Goal: Task Accomplishment & Management: Manage account settings

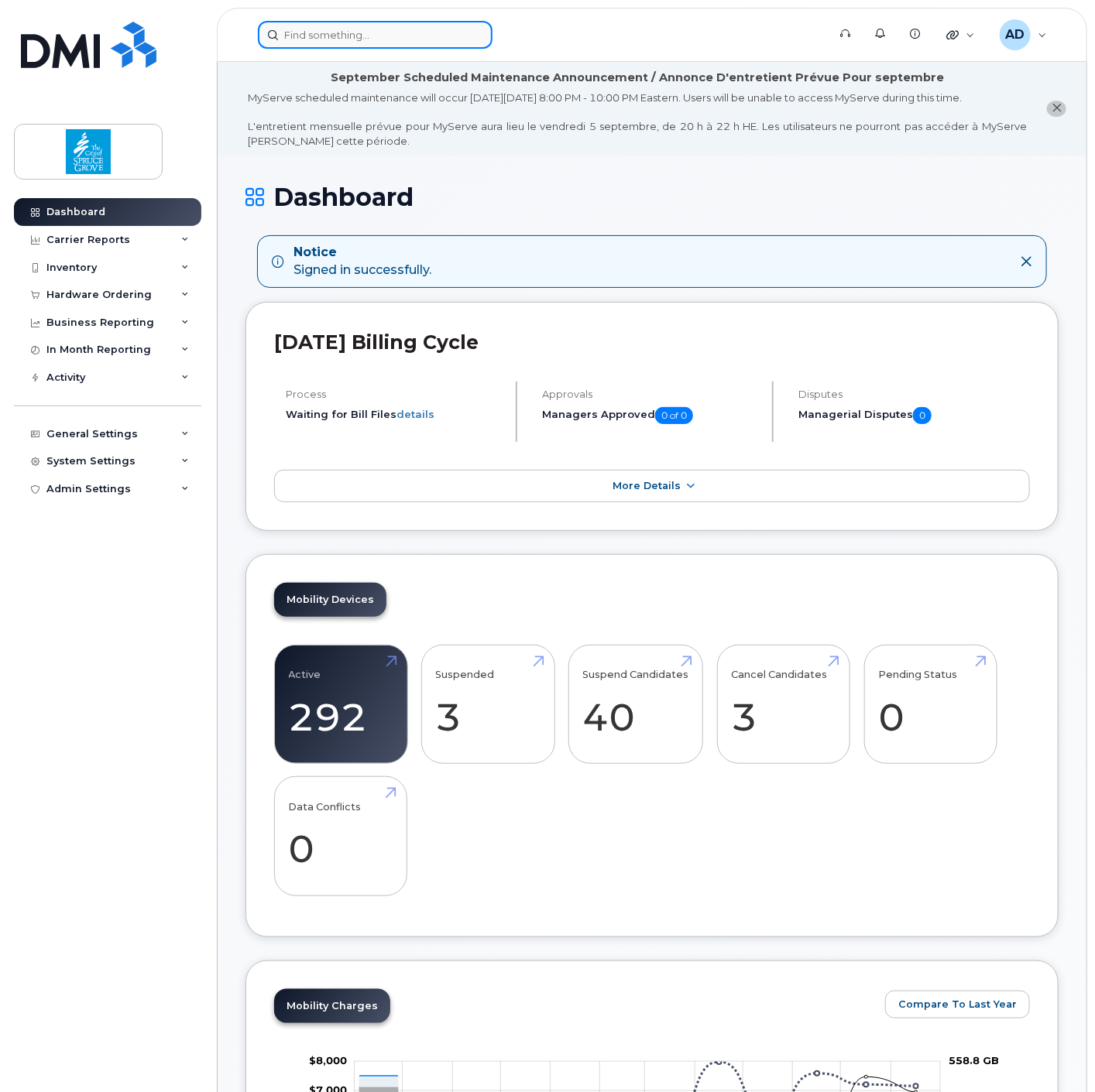
click at [374, 35] on input at bounding box center [375, 35] width 234 height 28
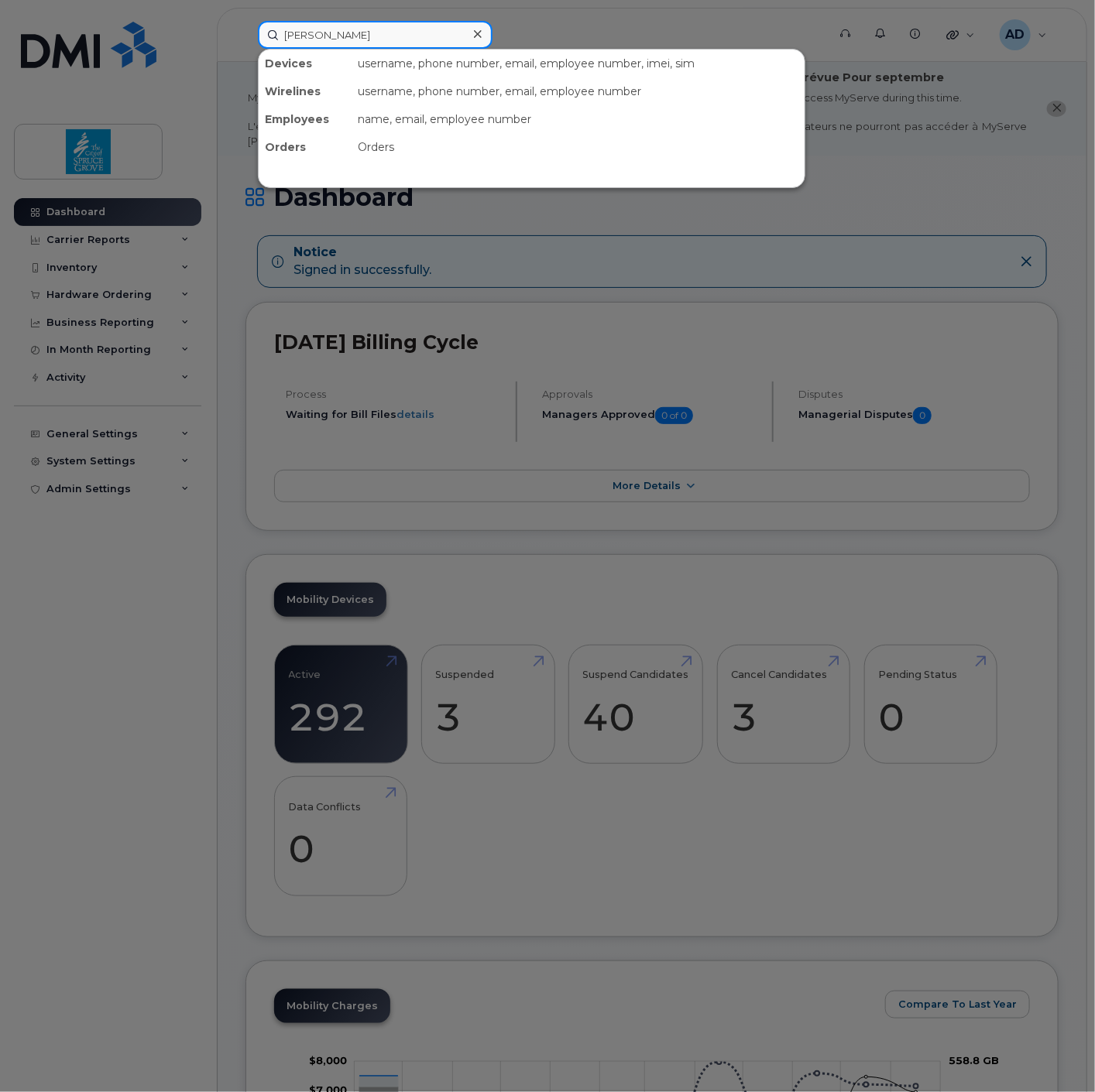
type input "chris"
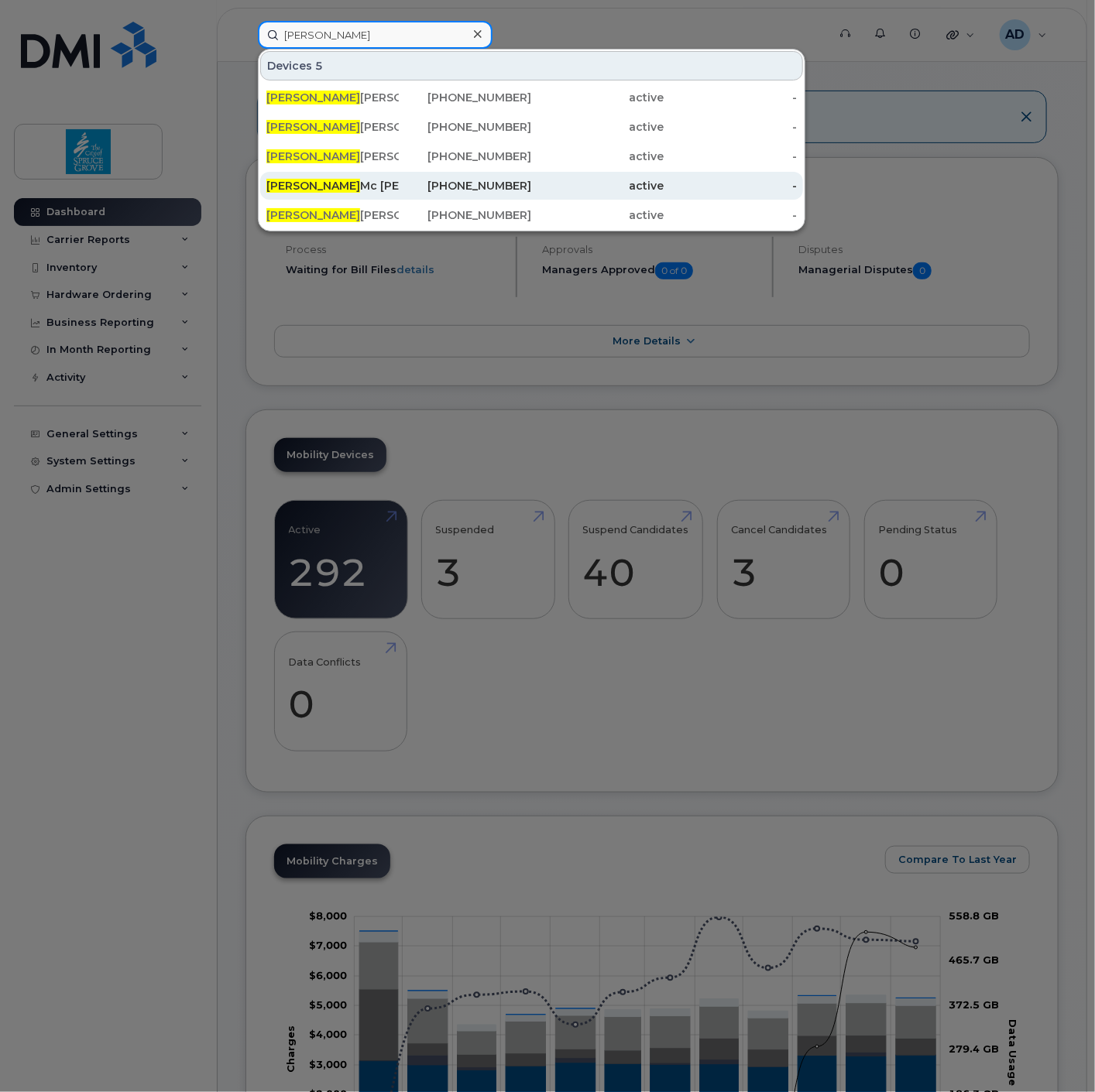
scroll to position [172, 0]
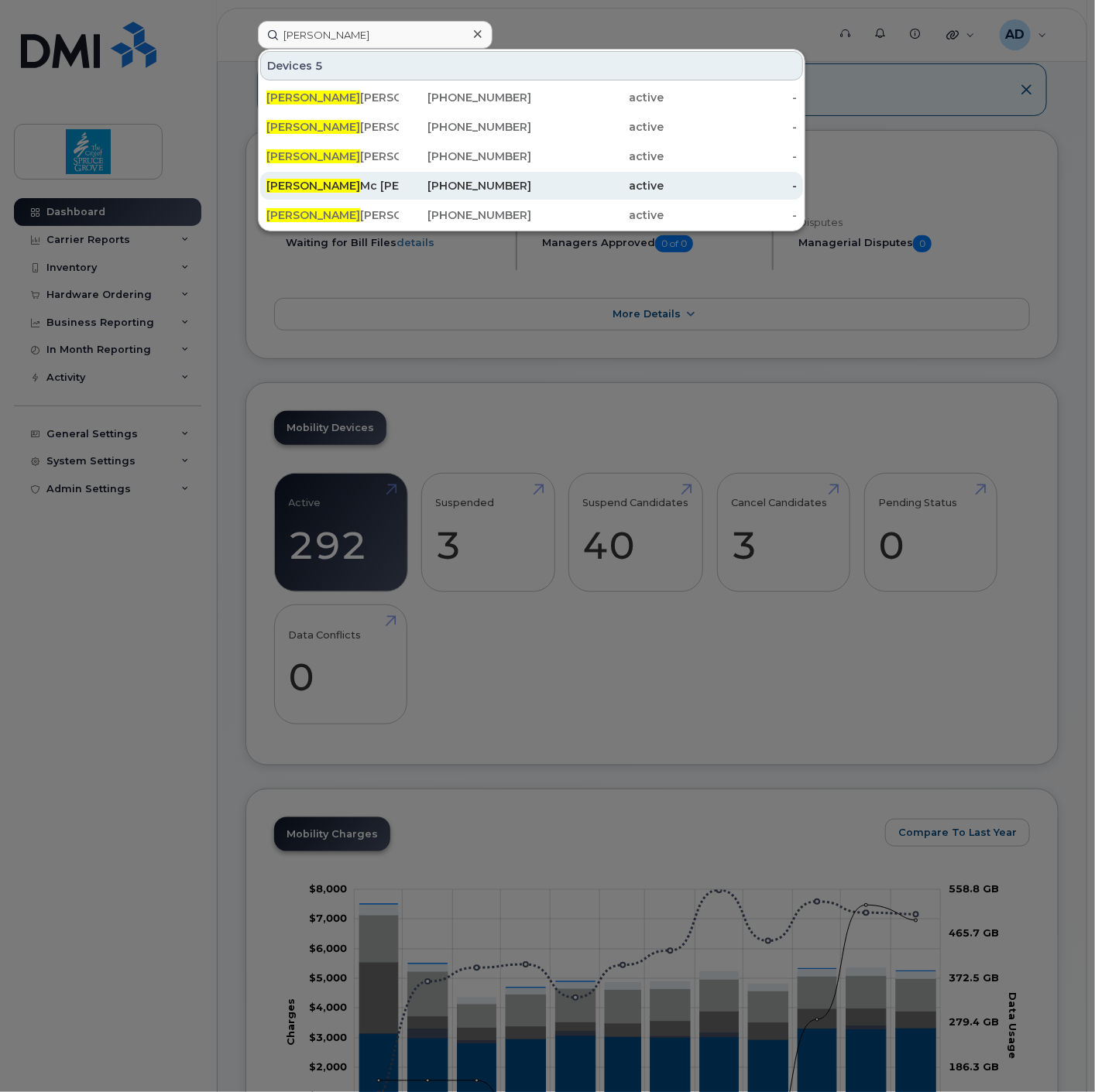
click at [334, 184] on div "Chris Mc Guire" at bounding box center [332, 186] width 133 height 16
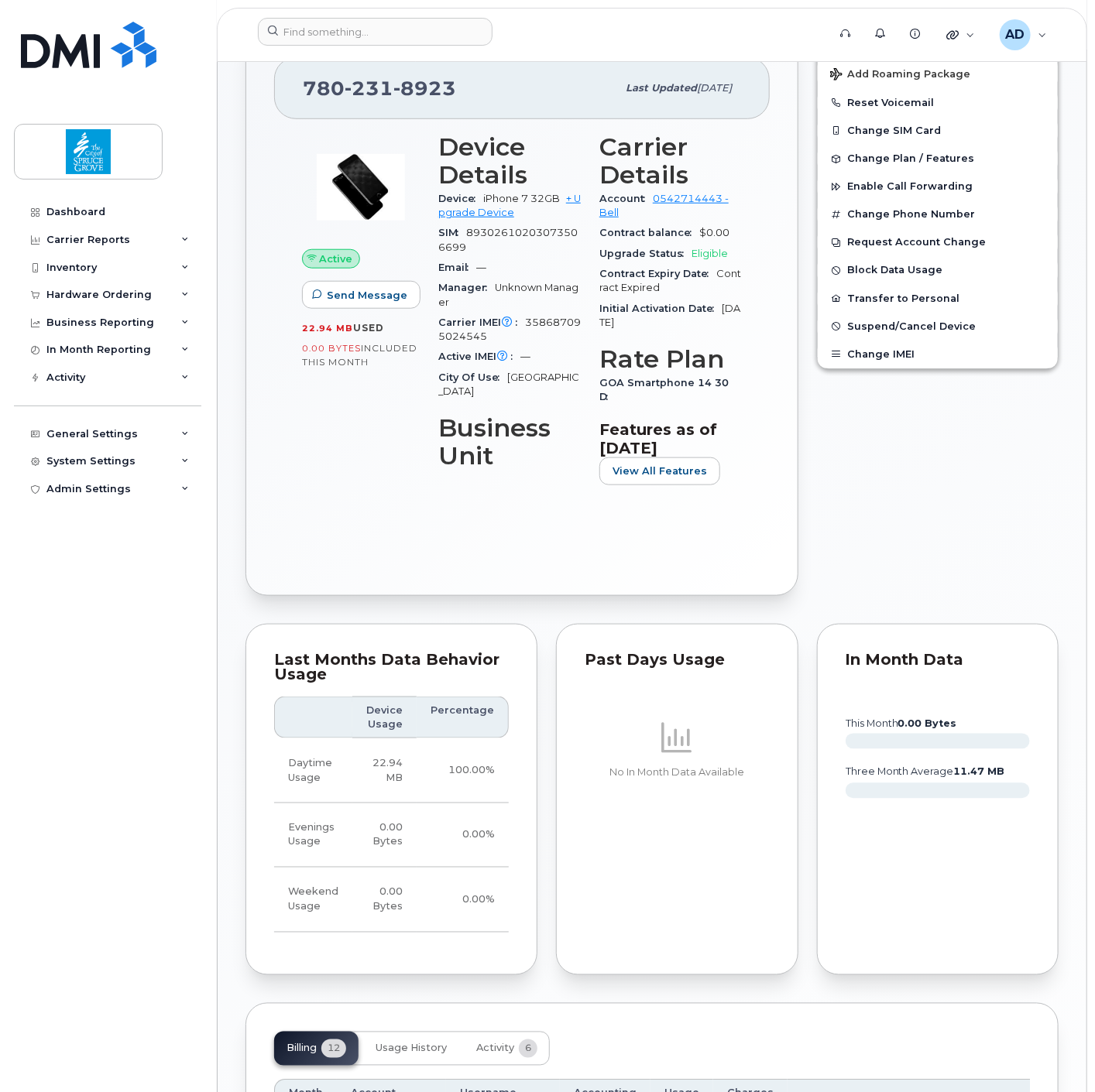
scroll to position [429, 0]
click at [542, 320] on span "358687095024545" at bounding box center [509, 328] width 142 height 25
copy span "358687095024545"
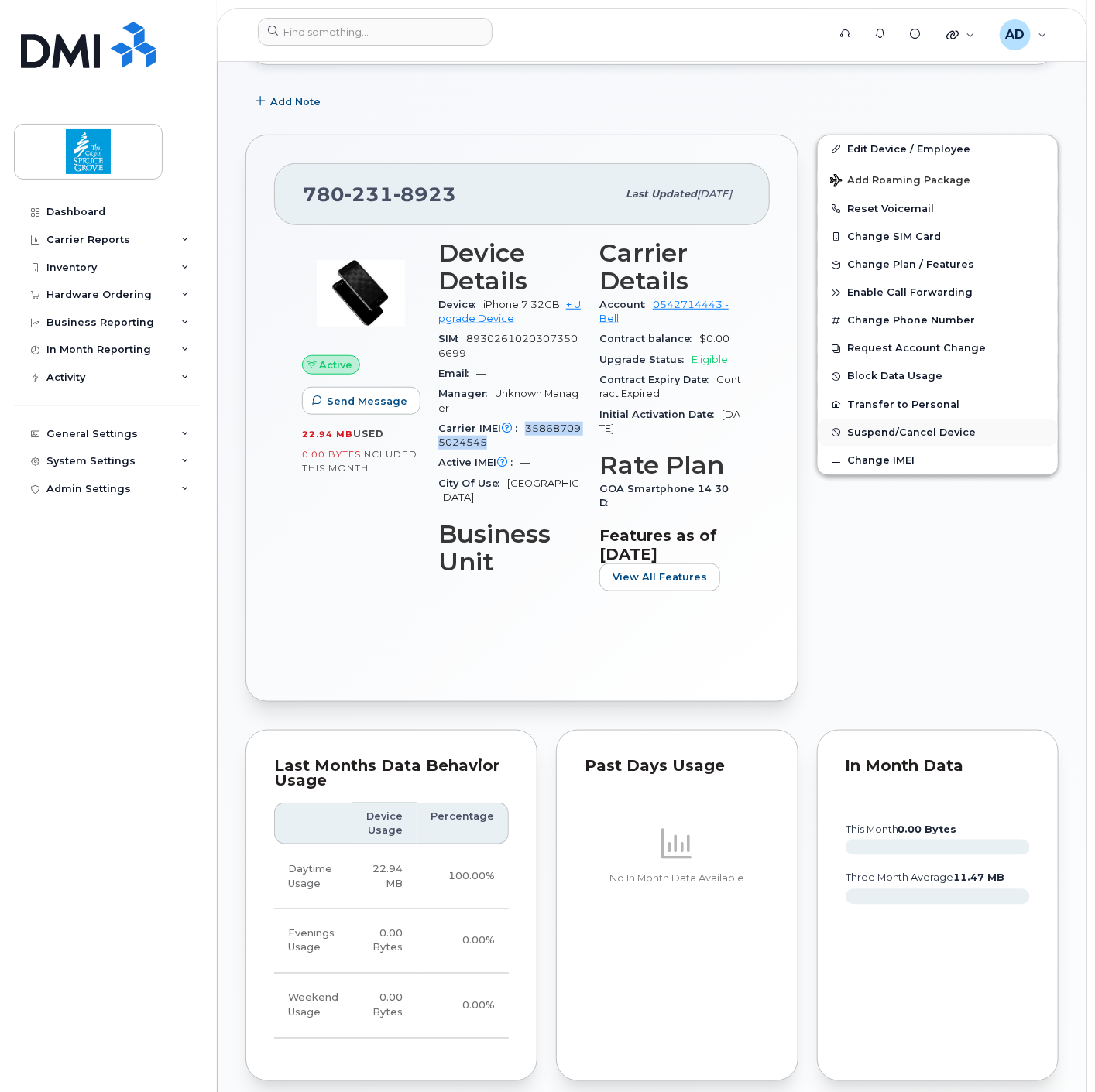
scroll to position [172, 0]
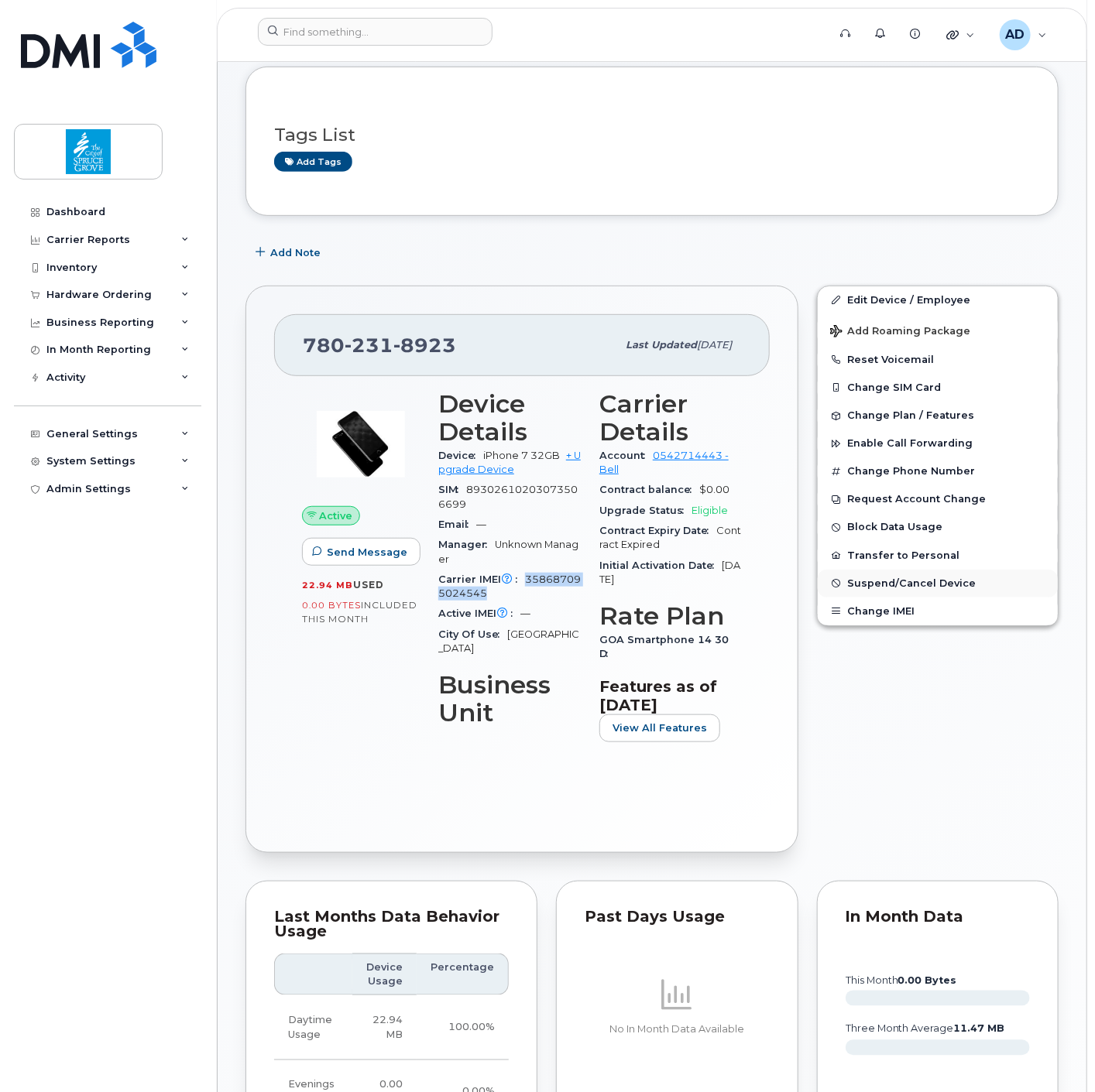
click at [903, 585] on span "Suspend/Cancel Device" at bounding box center [911, 583] width 128 height 11
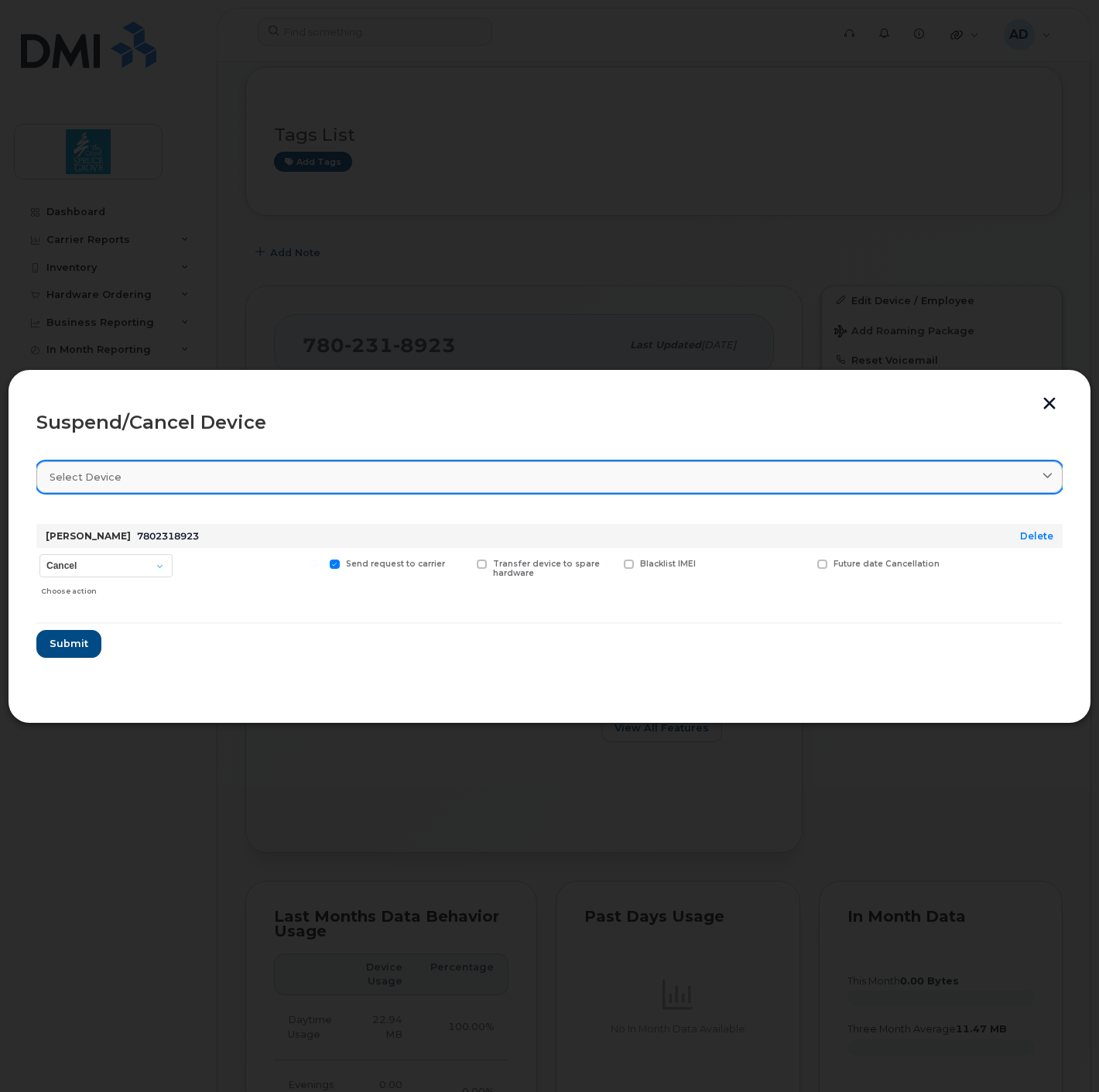
click at [174, 470] on div "Select device" at bounding box center [549, 477] width 1000 height 15
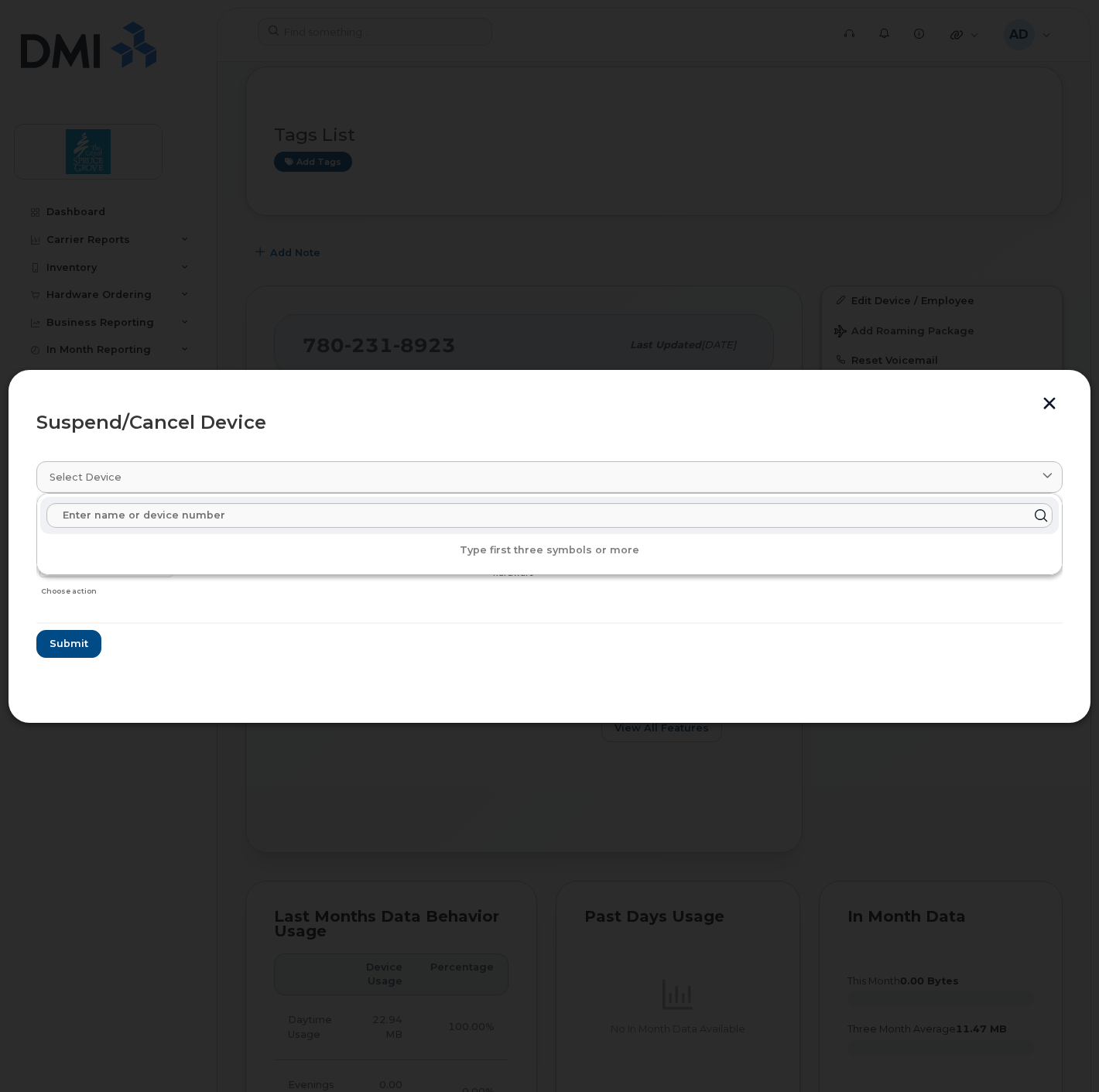
drag, startPoint x: 329, startPoint y: 670, endPoint x: 307, endPoint y: 664, distance: 22.8
click at [330, 670] on section "Select device Type first three symbols or more Chris Mc Guire 7802318923 Delete…" at bounding box center [549, 571] width 1026 height 247
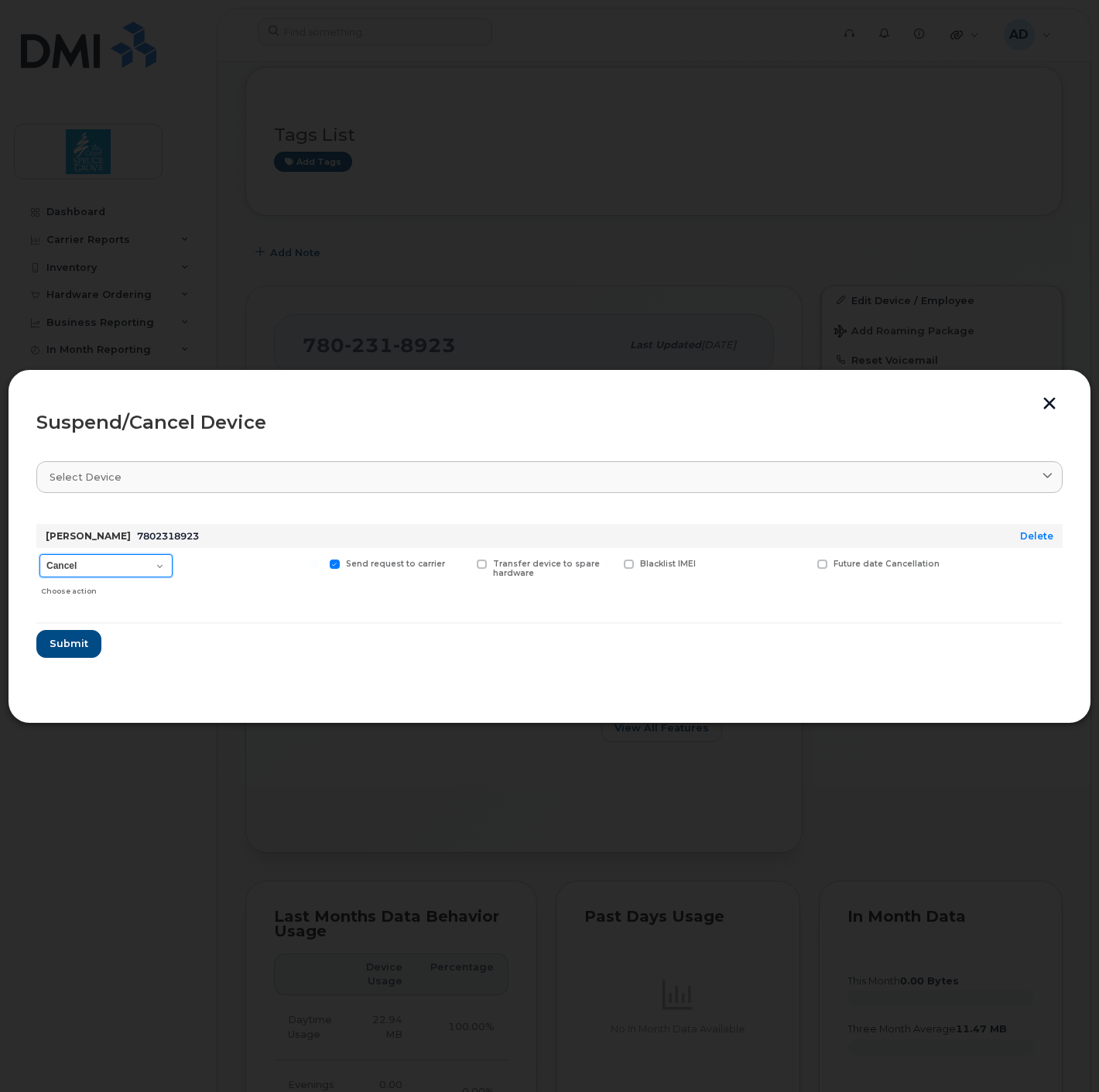
click at [107, 559] on select "Cancel Suspend - Extend Suspension Suspend - Reduced Rate Suspend - Full Rate S…" at bounding box center [106, 566] width 133 height 23
select select "[object Object]"
click at [40, 554] on select "Cancel Suspend - Extend Suspension Suspend - Reduced Rate Suspend - Full Rate S…" at bounding box center [106, 566] width 133 height 23
click at [291, 663] on section "Select device Type first three symbols or more Chris Mc Guire 7802318923 Delete…" at bounding box center [549, 571] width 1026 height 247
click at [78, 646] on span "Submit" at bounding box center [68, 643] width 39 height 15
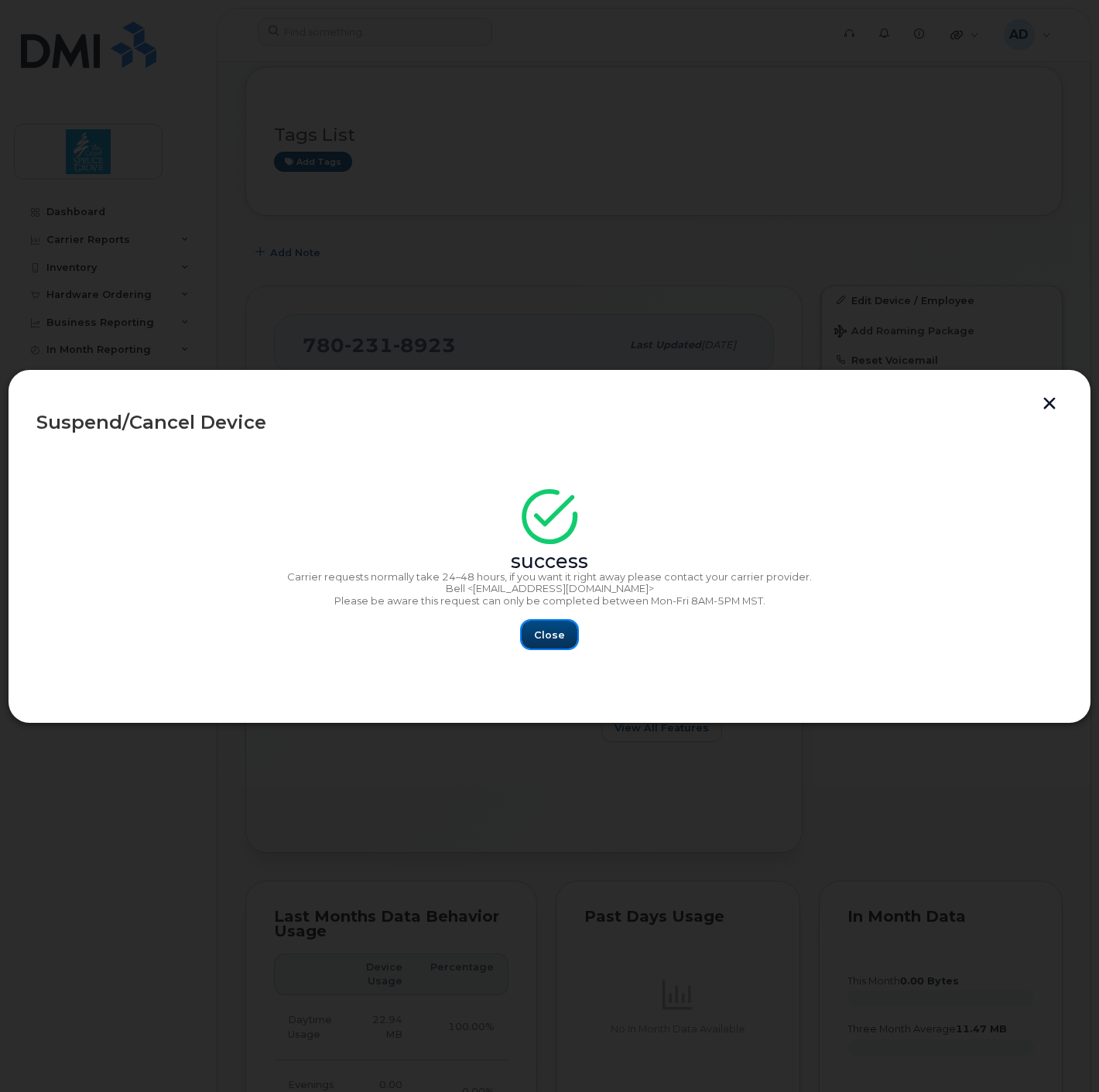
click at [549, 635] on span "Close" at bounding box center [550, 635] width 31 height 15
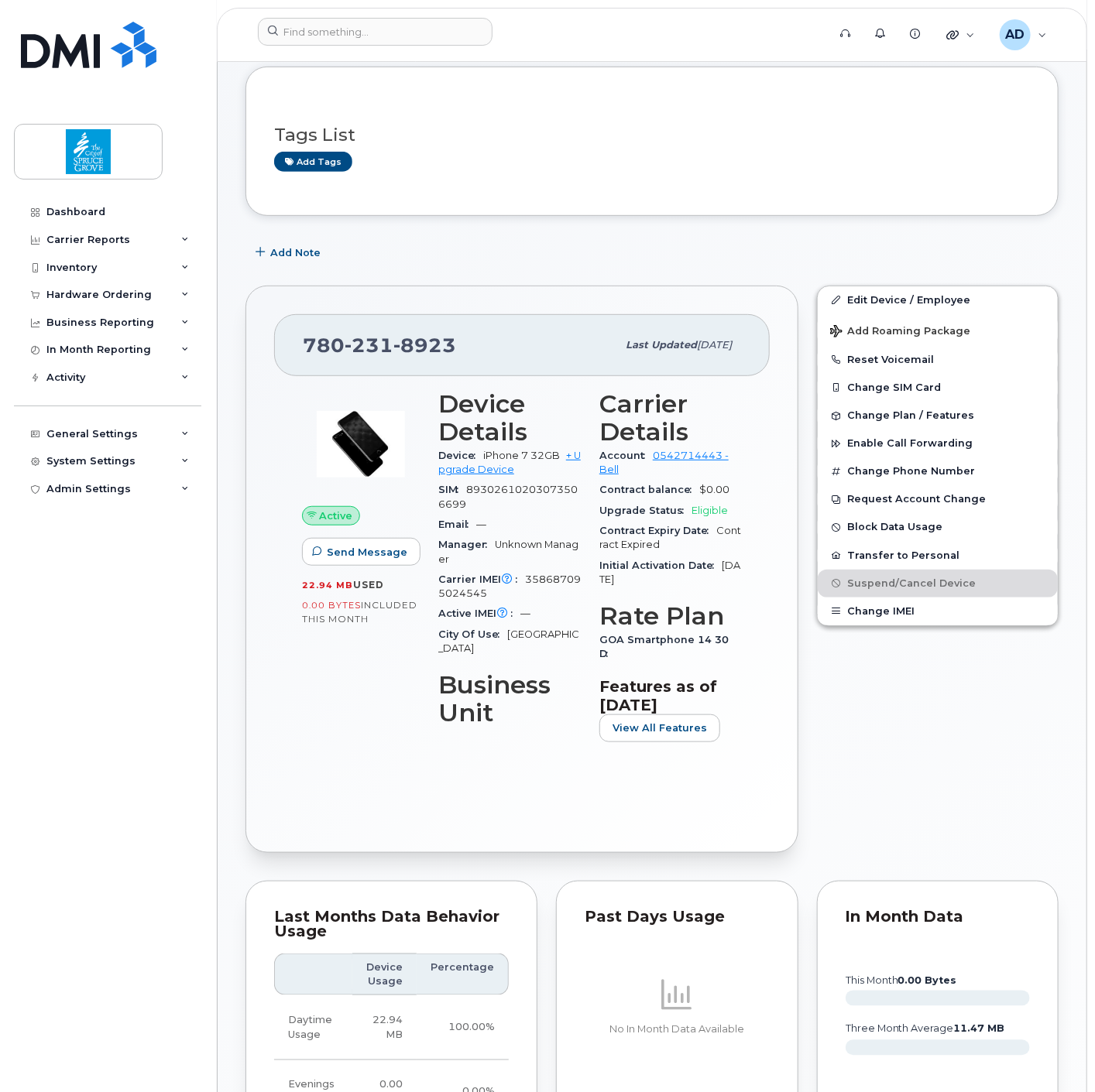
click at [962, 747] on div "Edit Device / Employee Add Roaming Package Reset Voicemail Change SIM Card Chan…" at bounding box center [938, 569] width 260 height 585
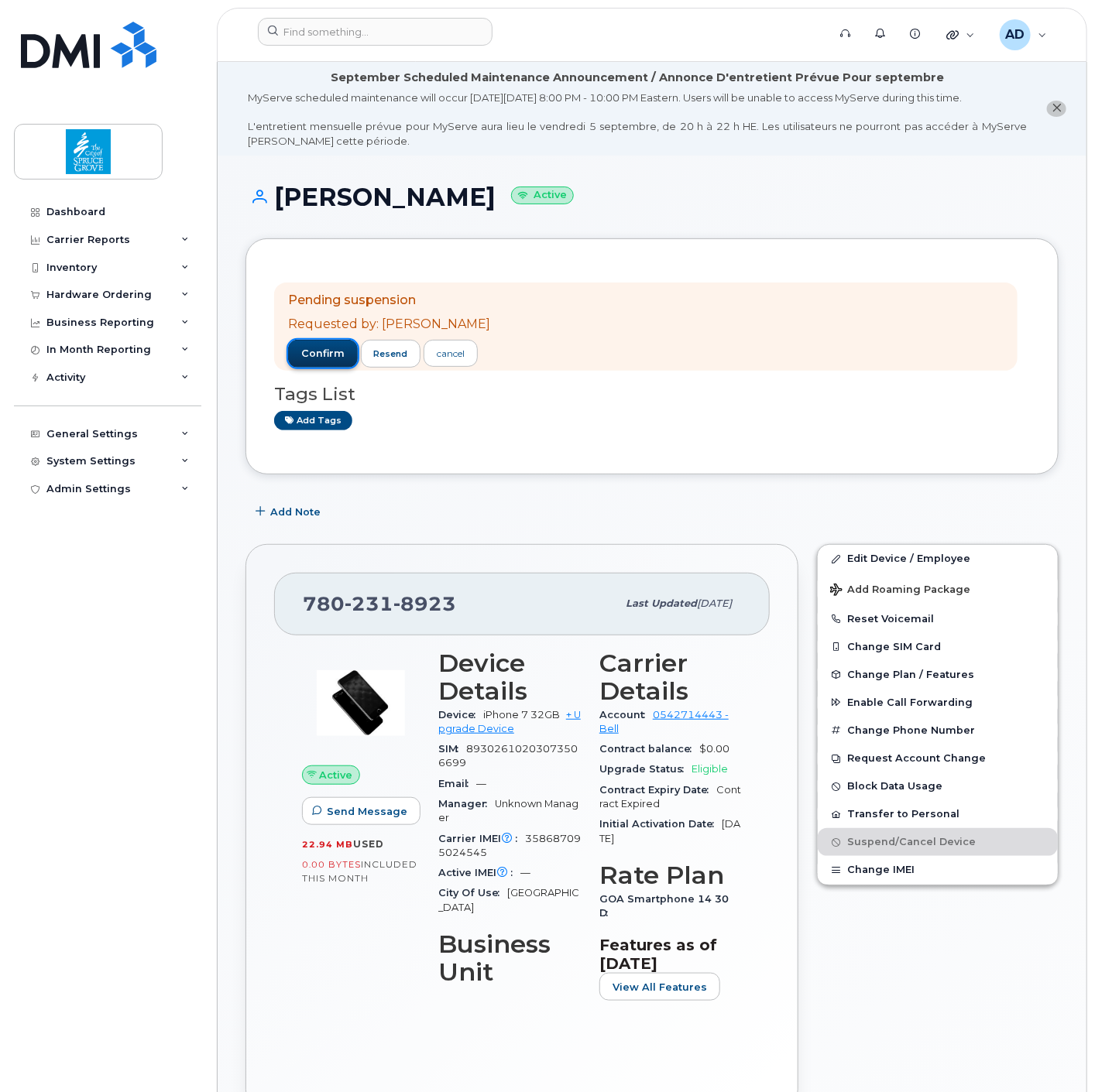
click at [321, 347] on span "confirm" at bounding box center [323, 354] width 43 height 14
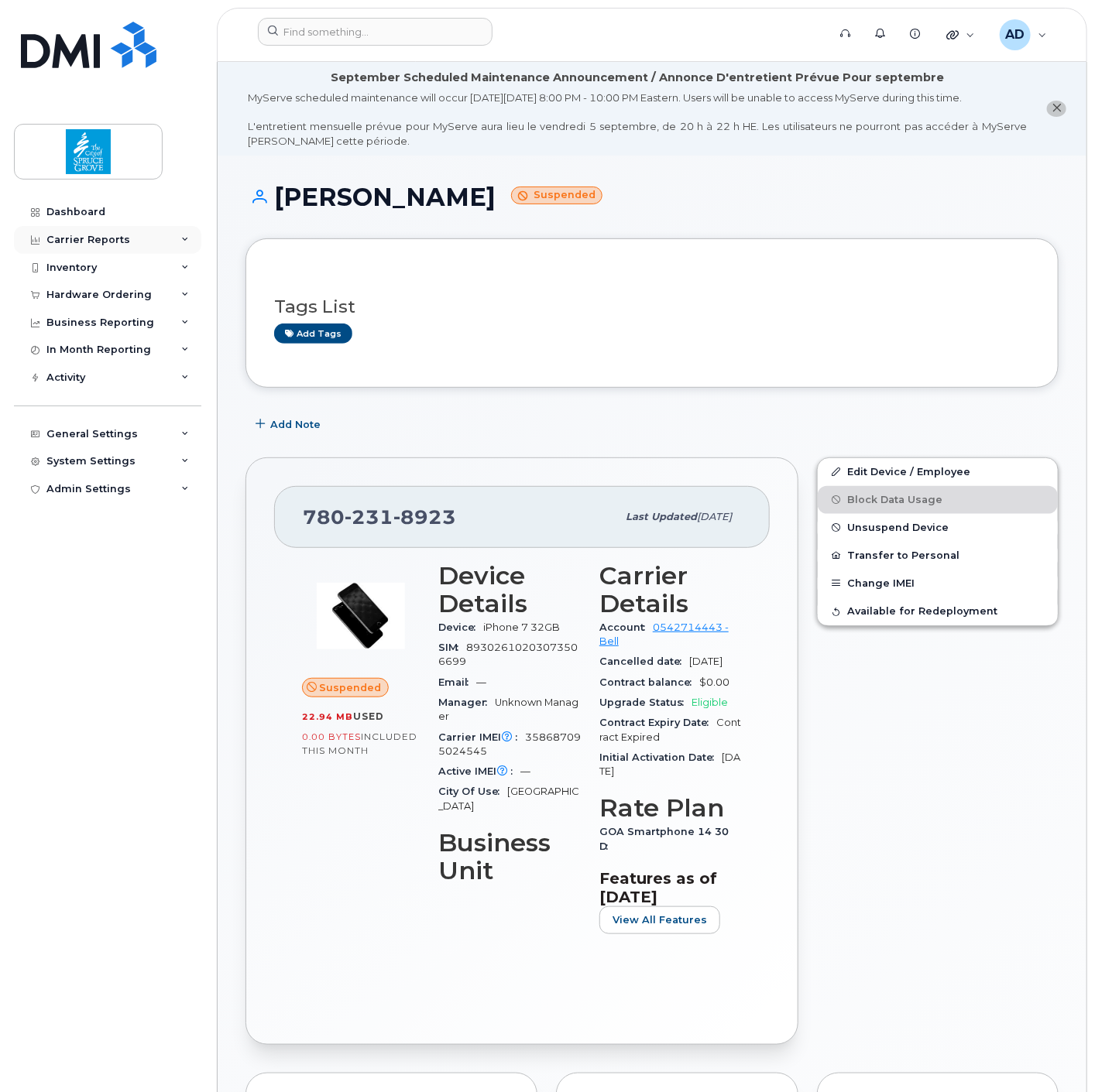
click at [80, 240] on div "Carrier Reports" at bounding box center [89, 239] width 83 height 12
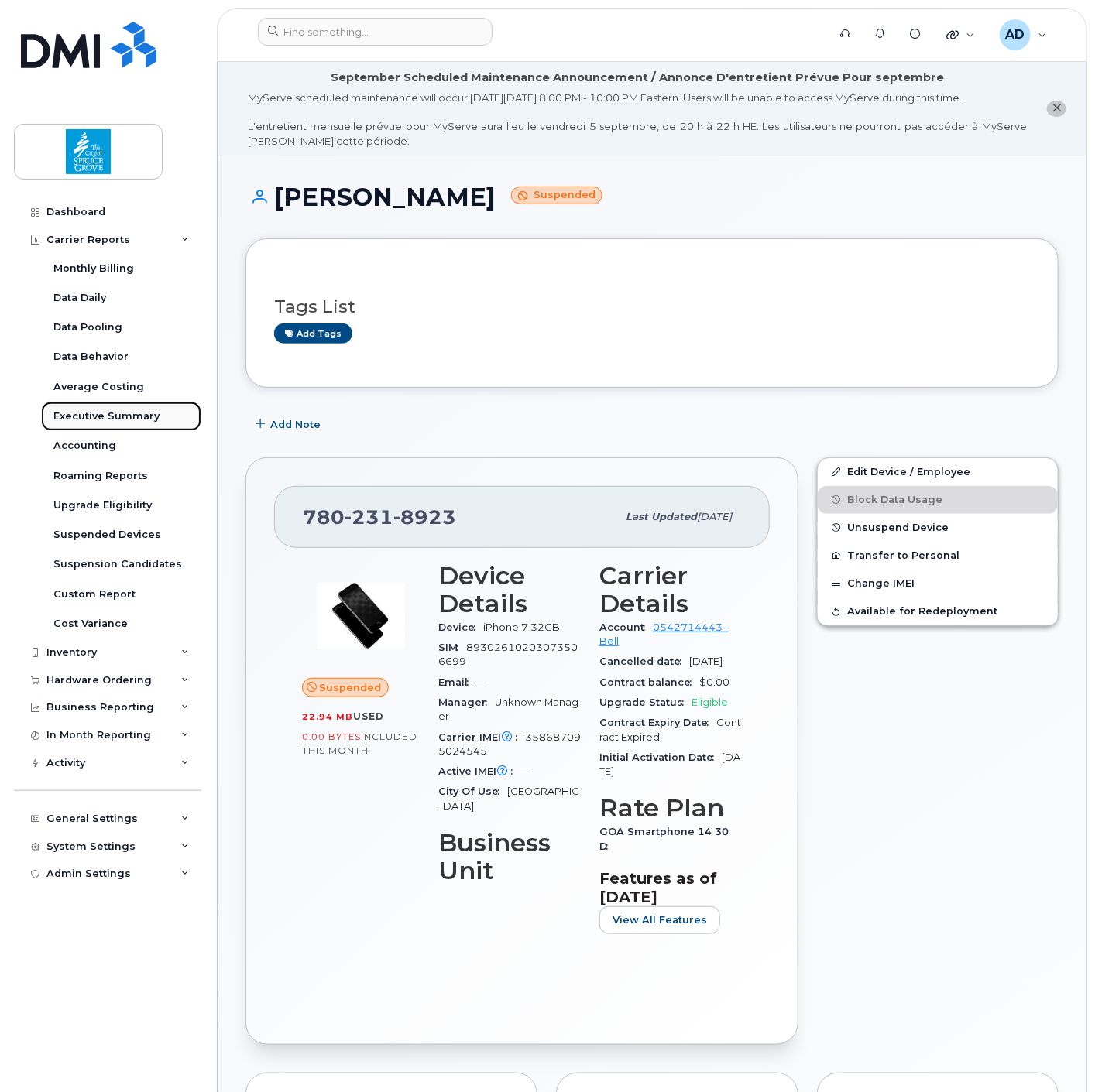
click at [106, 411] on div "Executive Summary" at bounding box center [107, 416] width 106 height 14
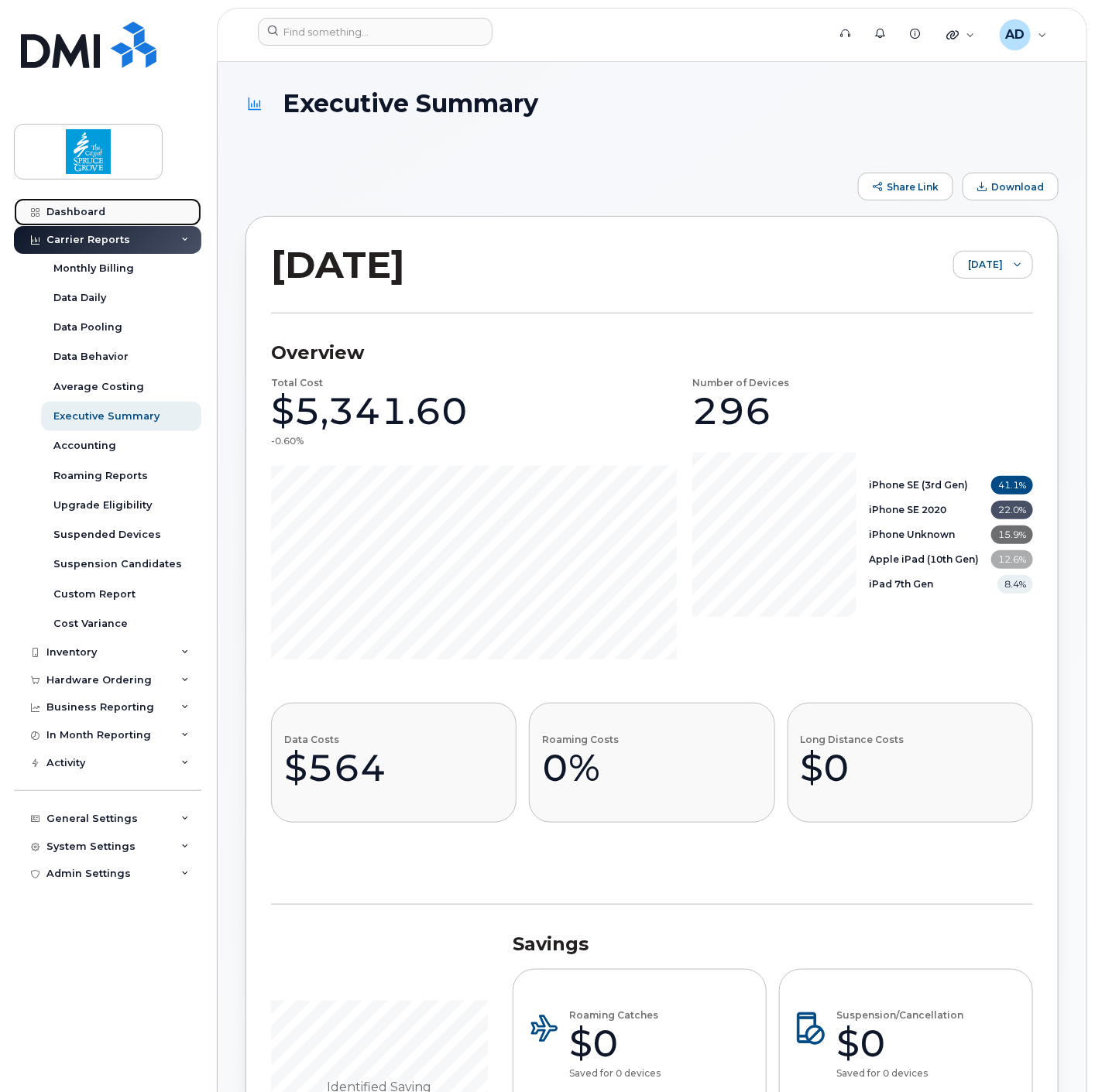
click at [75, 212] on div "Dashboard" at bounding box center [76, 212] width 59 height 12
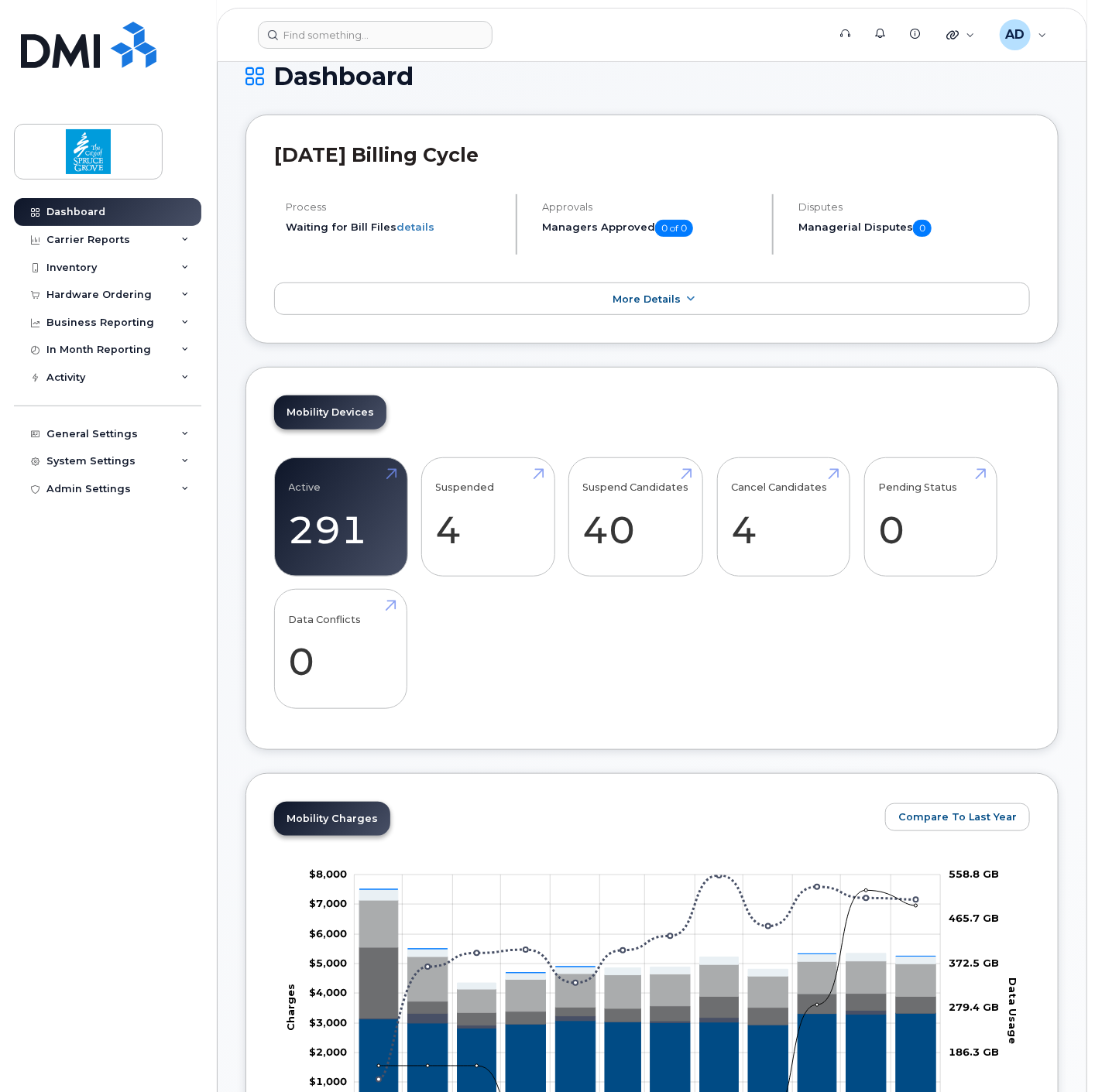
scroll to position [258, 0]
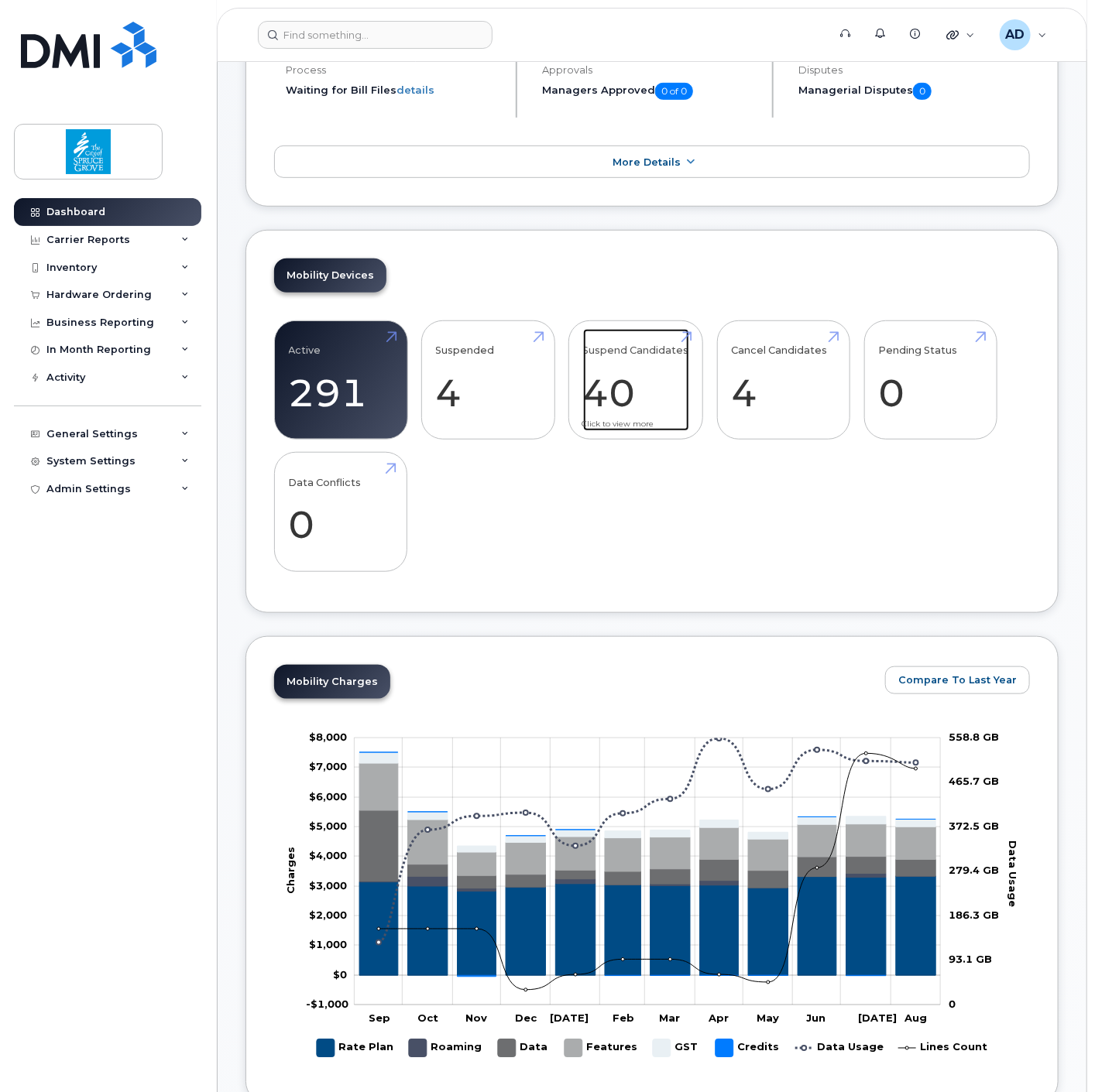
click at [630, 390] on link "Suspend Candidates 40" at bounding box center [636, 380] width 106 height 102
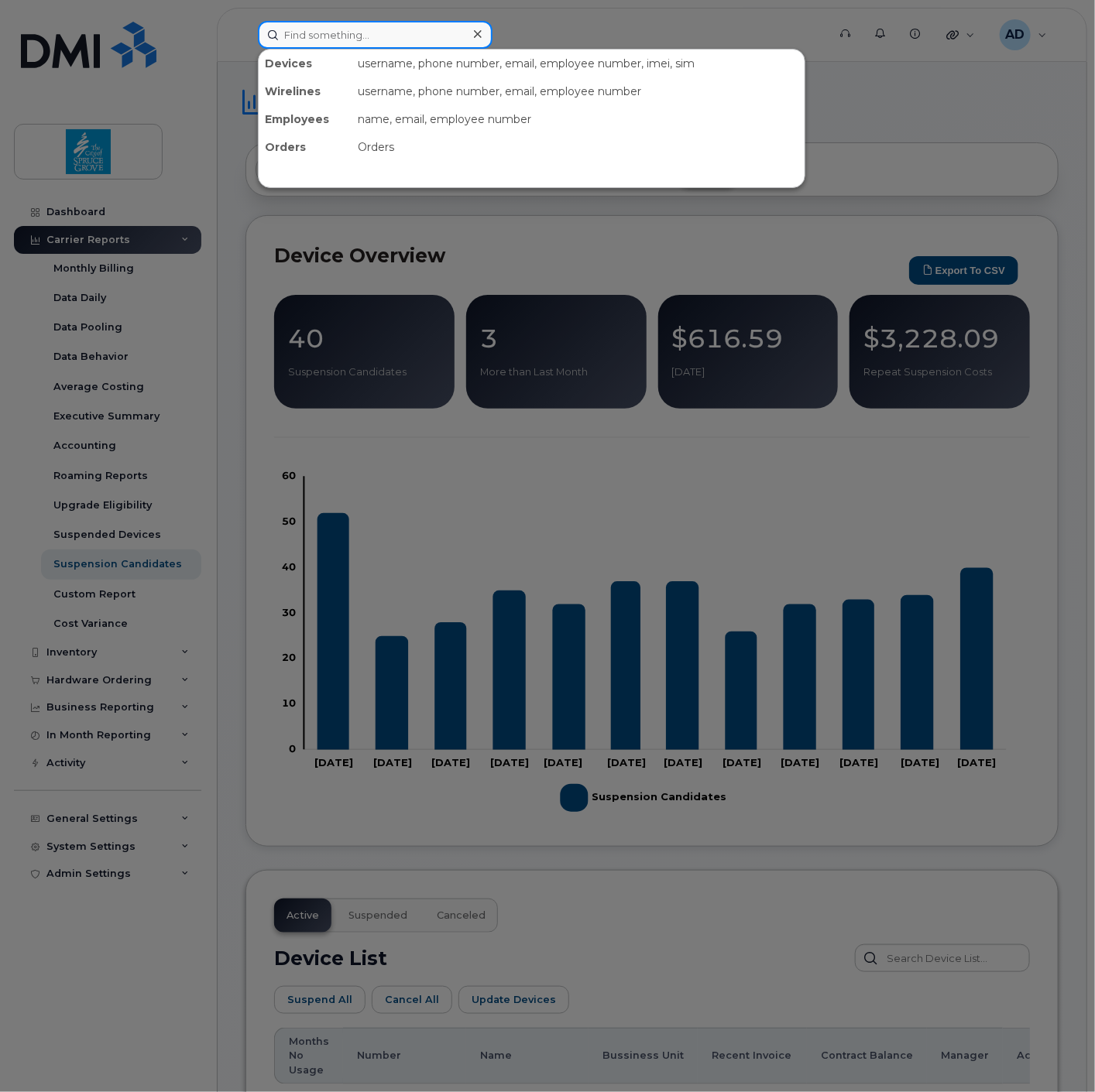
click at [320, 36] on input at bounding box center [375, 35] width 234 height 28
paste input "7802318923"
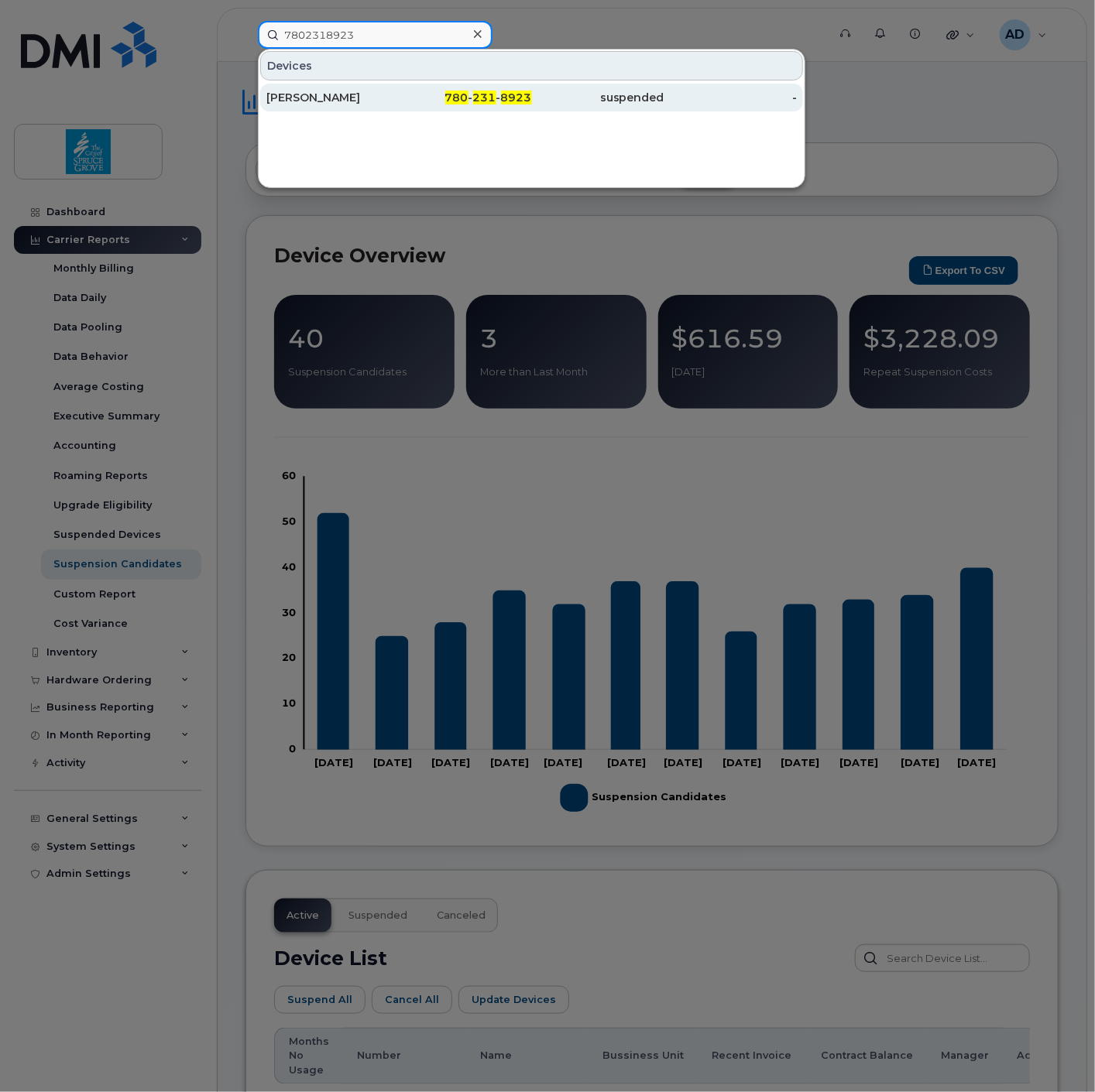
type input "7802318923"
click at [447, 95] on div "780 - 231 - 8923" at bounding box center [464, 97] width 133 height 16
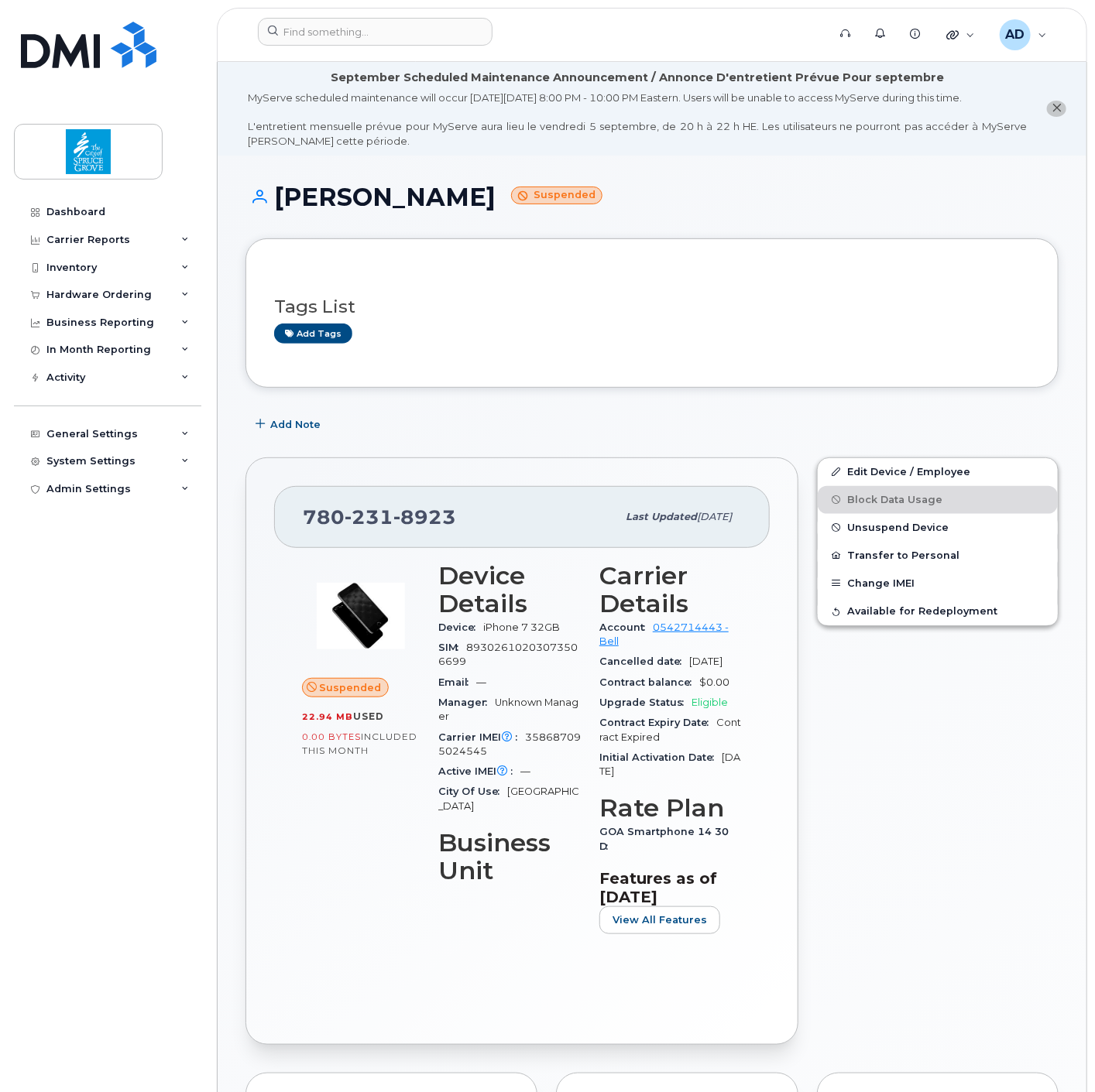
click at [859, 754] on div "Edit Device / Employee Block Data Usage Unsuspend Device Transfer to Personal C…" at bounding box center [938, 751] width 260 height 606
click at [95, 213] on div "Dashboard" at bounding box center [76, 212] width 59 height 12
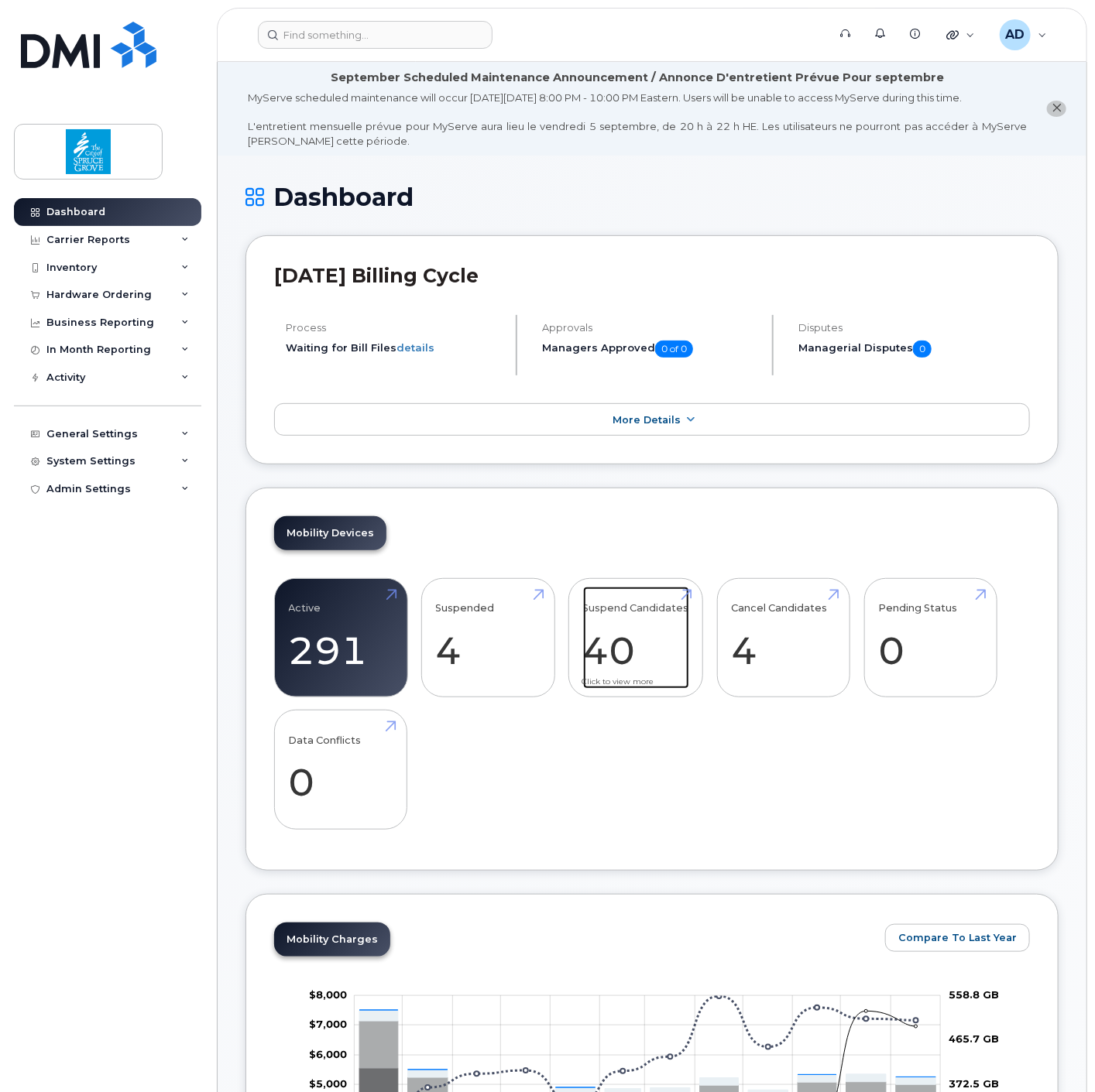
drag, startPoint x: 664, startPoint y: 638, endPoint x: 664, endPoint y: 616, distance: 22.0
click at [666, 637] on link "Suspend Candidates 40" at bounding box center [636, 638] width 106 height 102
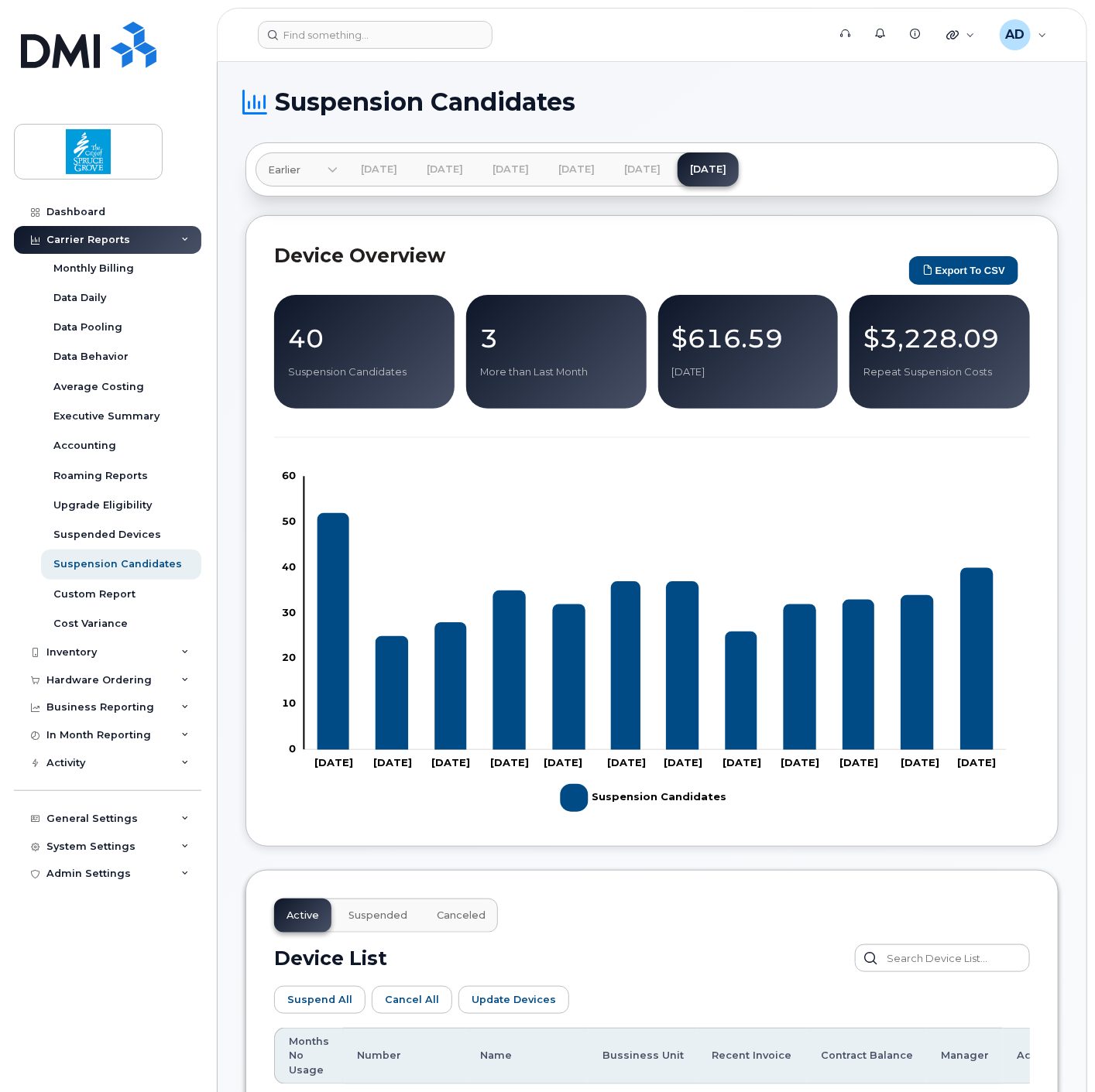
click at [914, 359] on div "$3,228.09 Repeat Suspension Costs" at bounding box center [940, 351] width 153 height 55
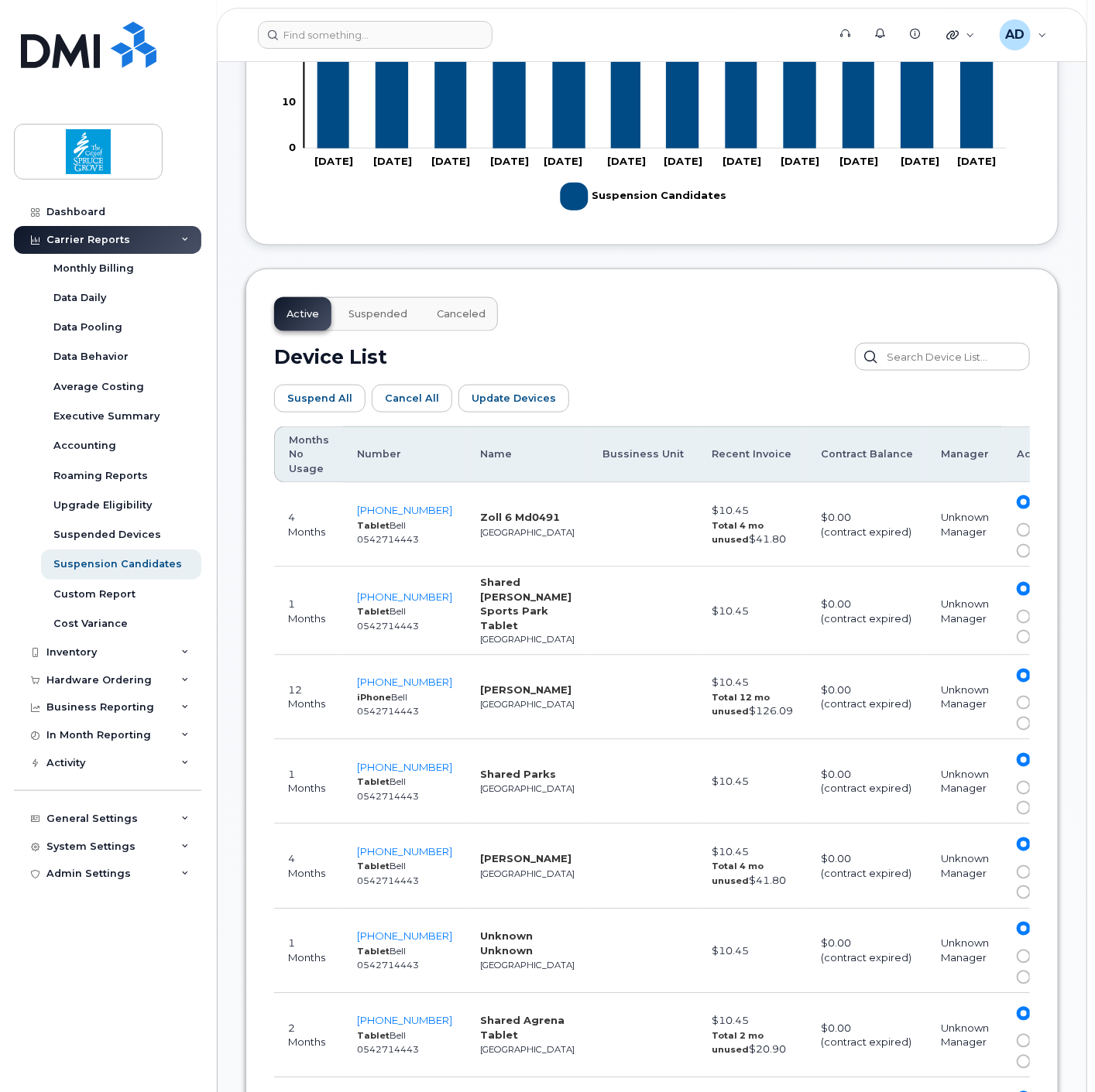
scroll to position [774, 0]
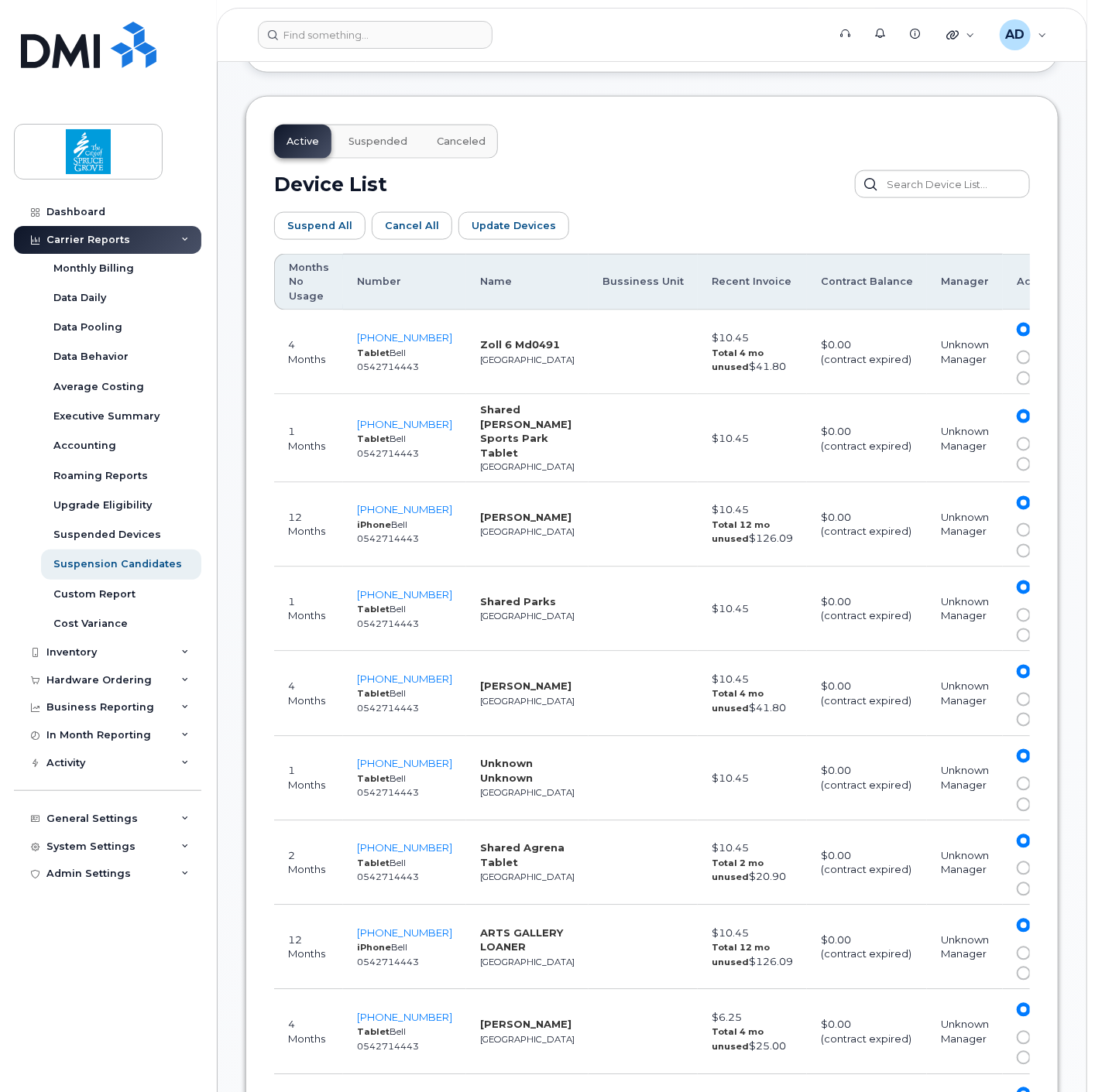
click at [305, 520] on td "12 Months" at bounding box center [308, 525] width 69 height 84
click at [429, 532] on td "587-334-3167 iPhone Bell 0542714443" at bounding box center [404, 525] width 123 height 84
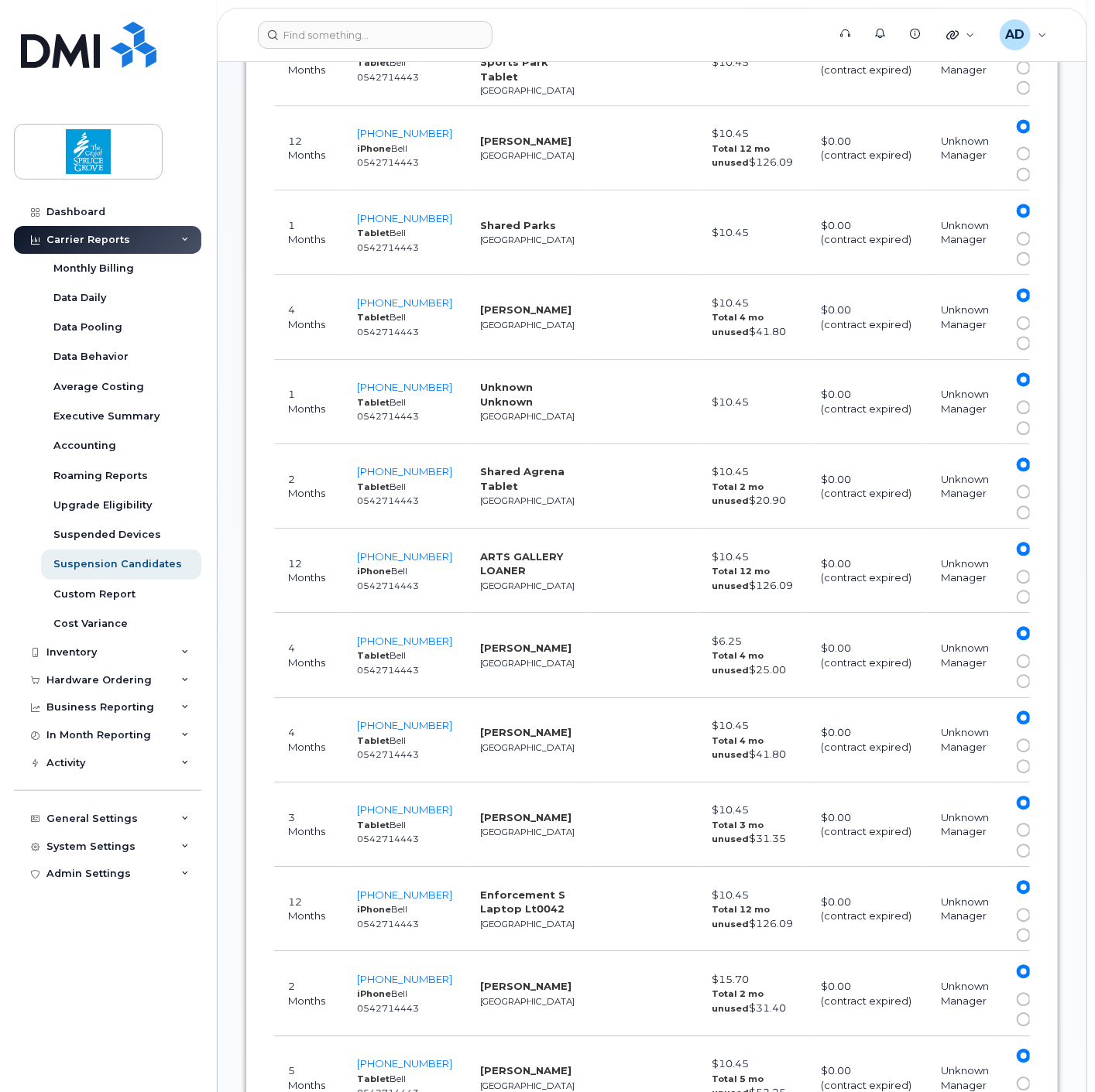
scroll to position [1203, 0]
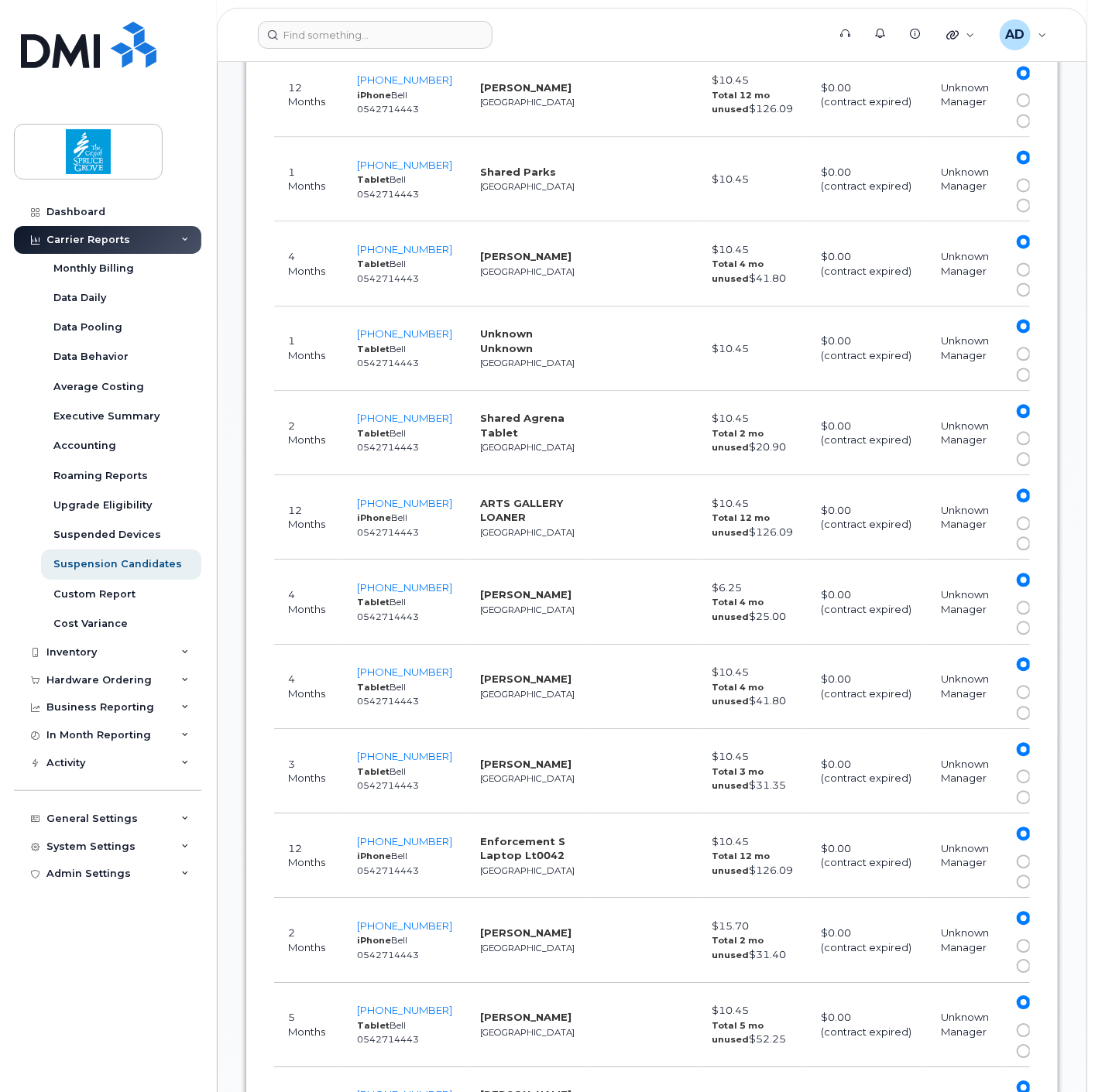
click at [440, 528] on td "587-340-2550 iPhone Bell 0542714443" at bounding box center [404, 518] width 123 height 84
click at [439, 527] on td "587-340-2550 iPhone Bell 0542714443" at bounding box center [404, 518] width 123 height 84
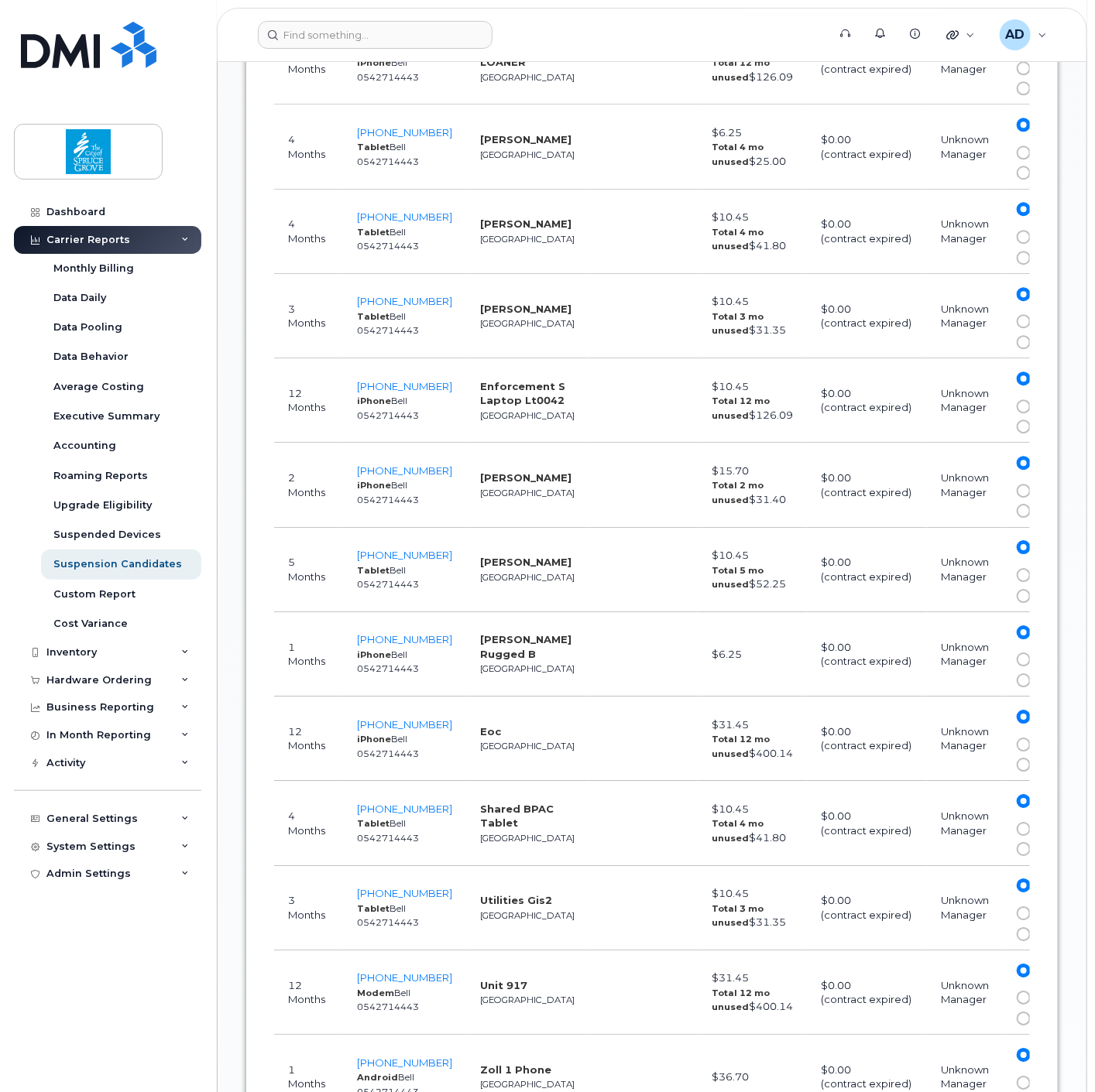
scroll to position [1719, 0]
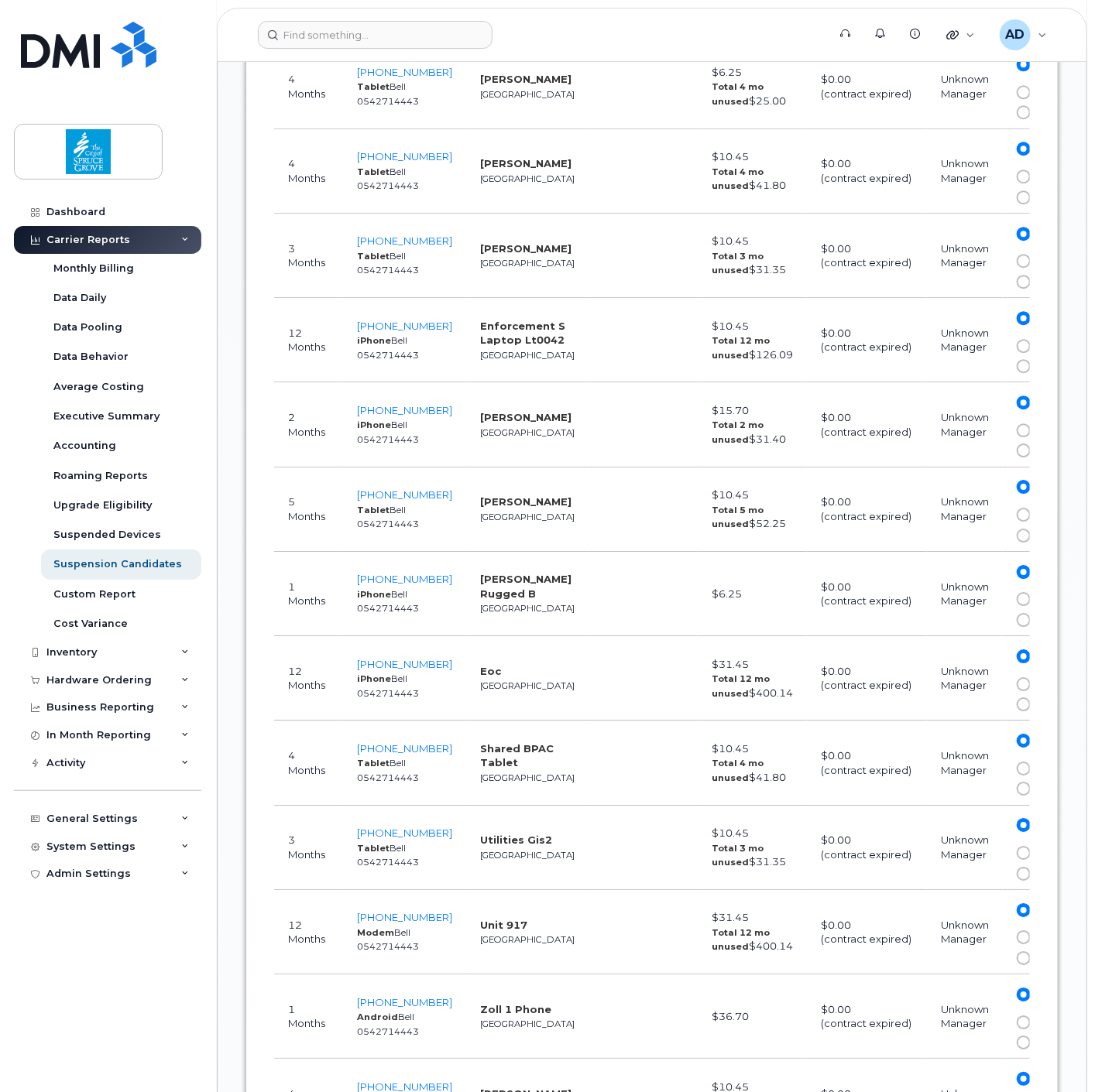
click at [466, 339] on td "Enforcement S Laptop Lt0042 Edmonton" at bounding box center [527, 339] width 122 height 84
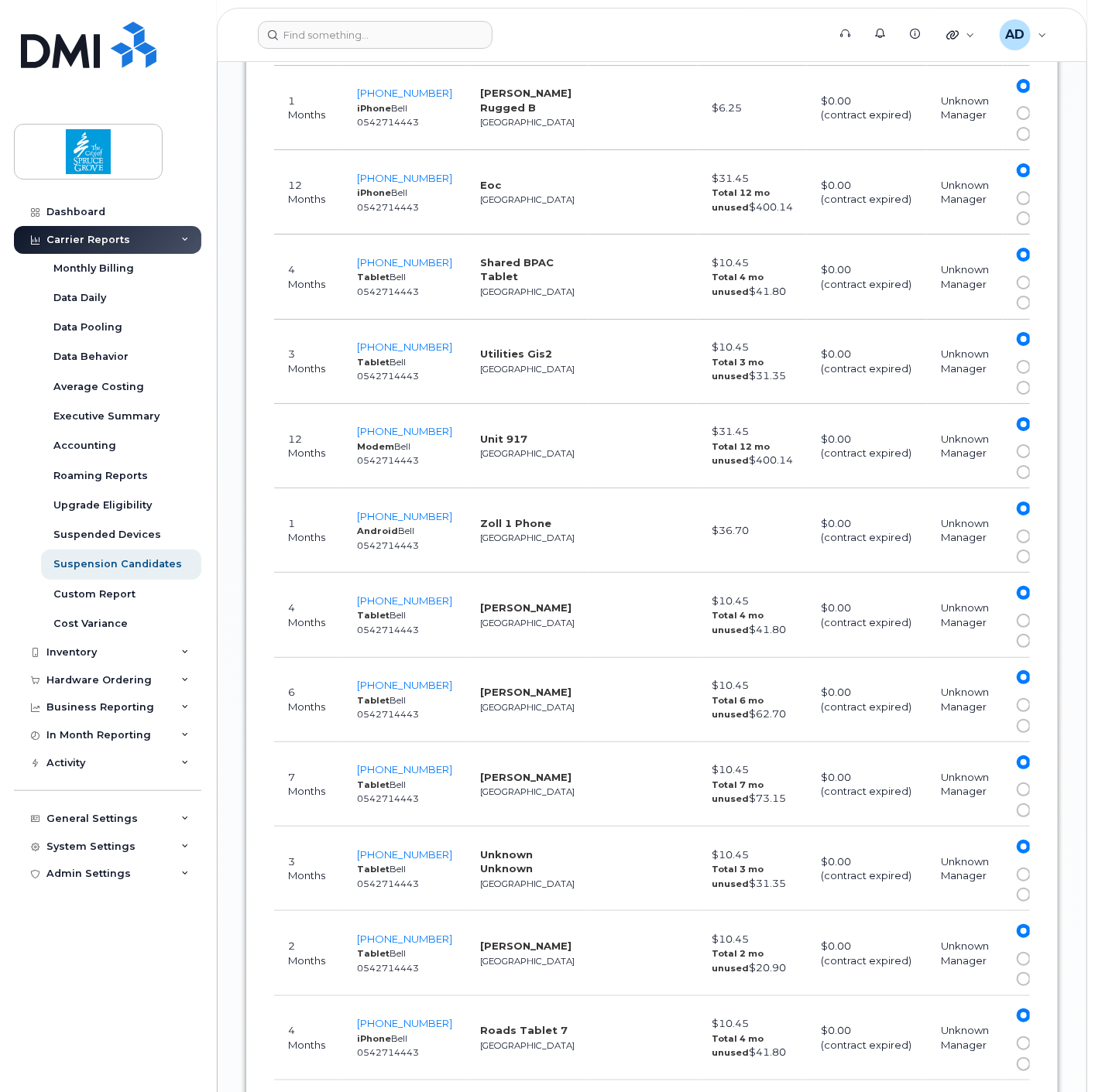
scroll to position [2235, 0]
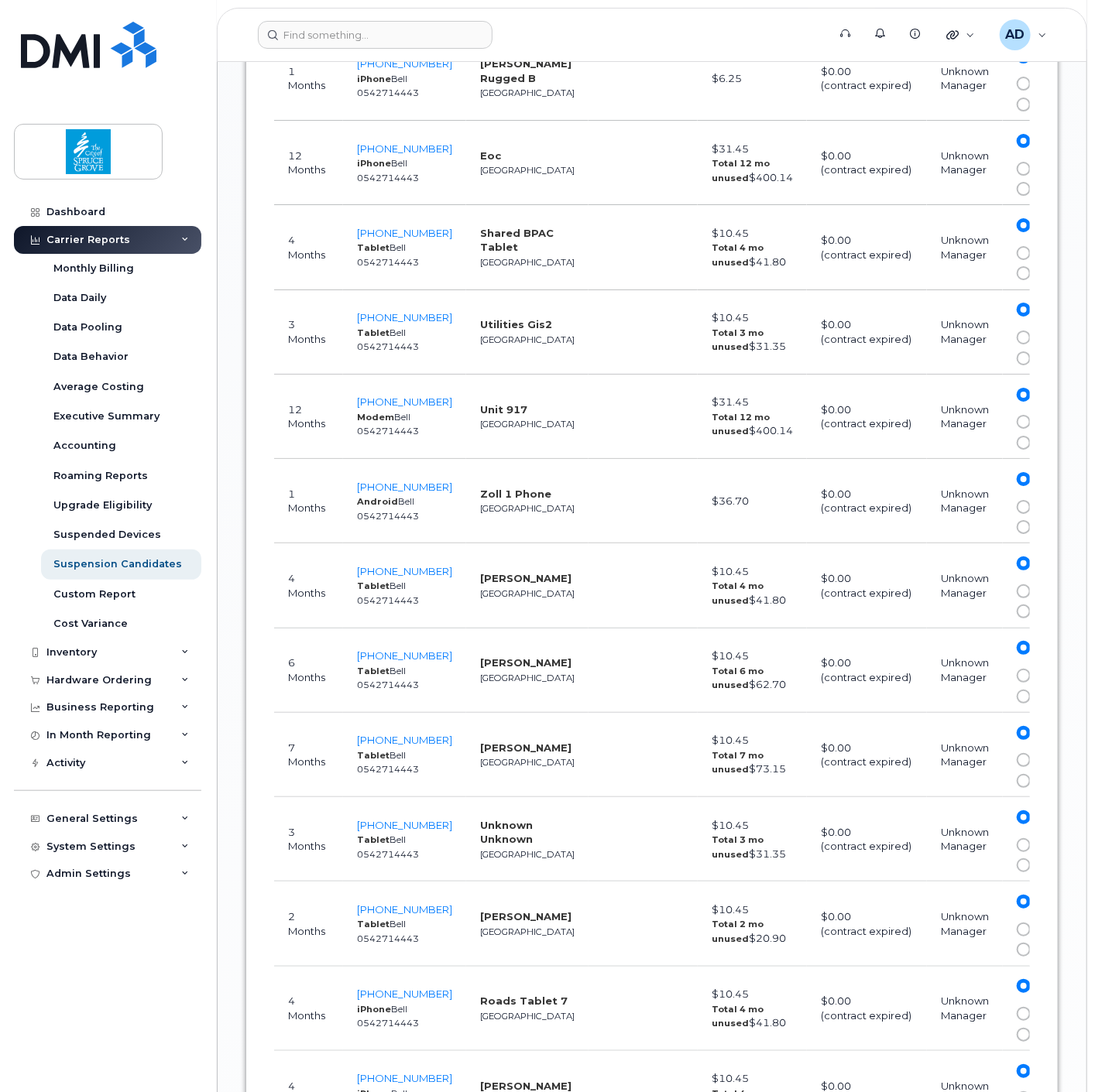
click at [489, 410] on strong "Unit 917" at bounding box center [503, 409] width 47 height 12
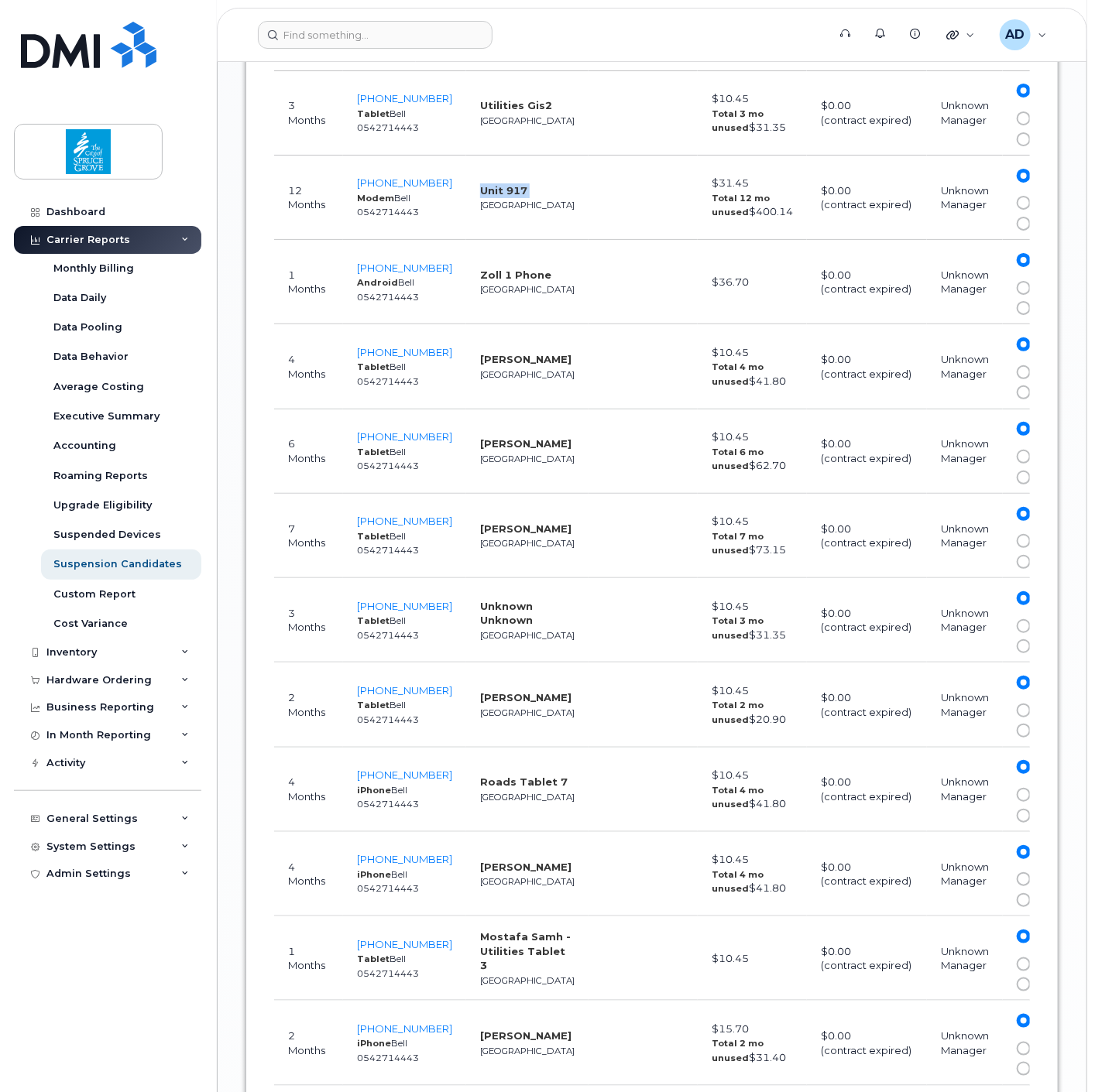
scroll to position [2494, 0]
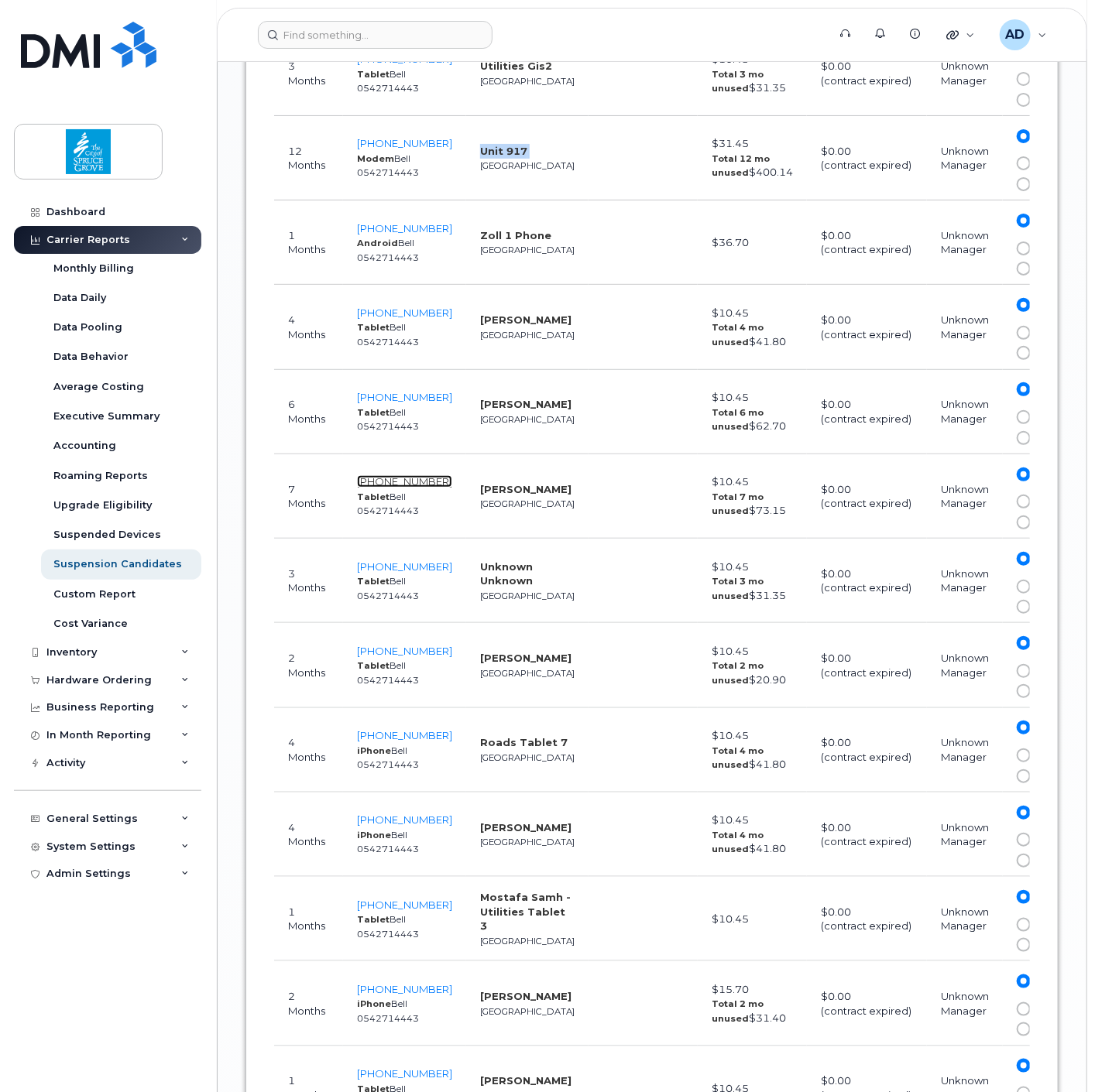
click at [395, 475] on span "780-217-8416" at bounding box center [404, 481] width 95 height 12
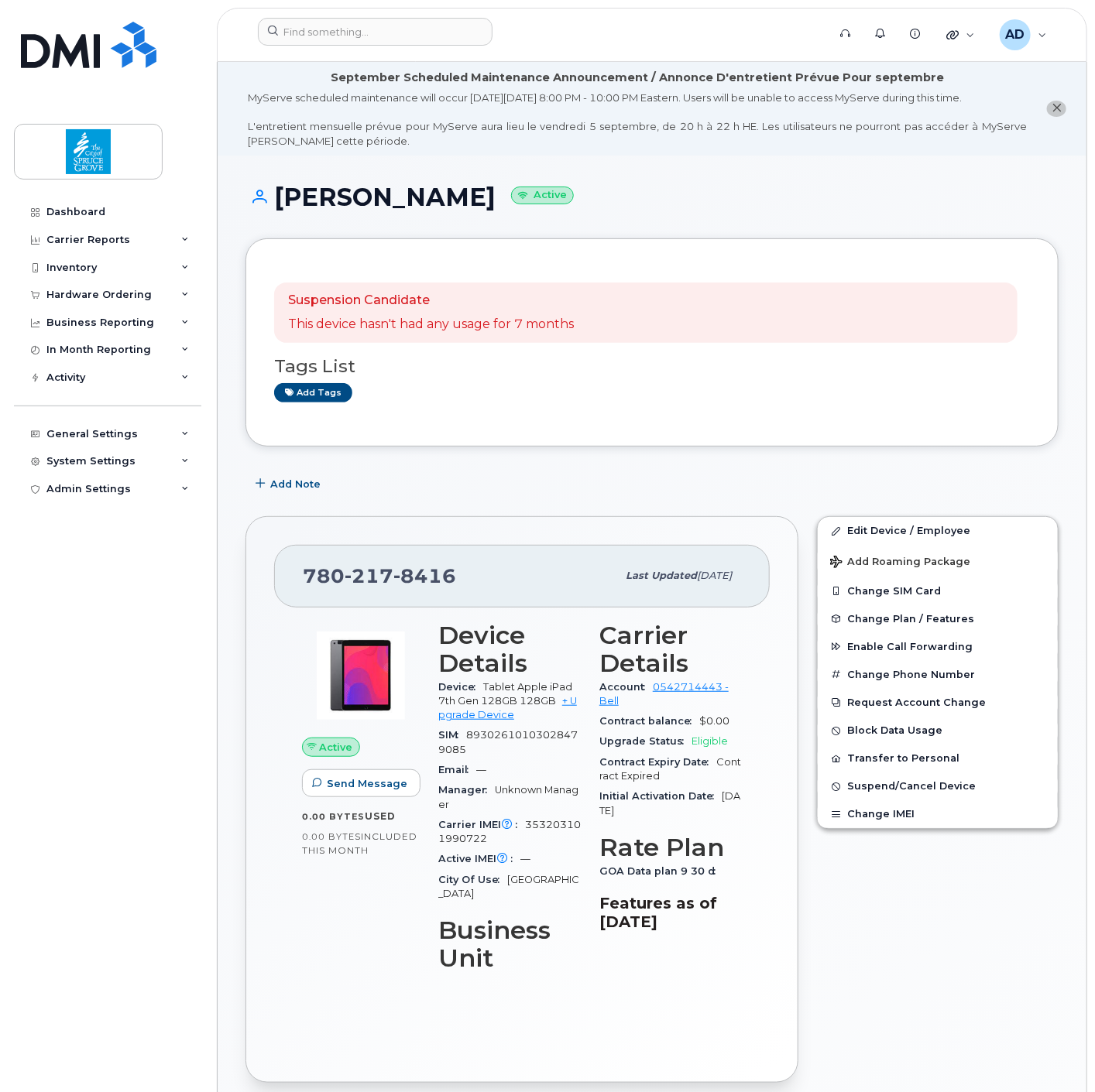
click at [344, 193] on h1 "[PERSON_NAME] Active" at bounding box center [652, 196] width 813 height 27
copy h1 "[PERSON_NAME]"
